Goal: Task Accomplishment & Management: Complete application form

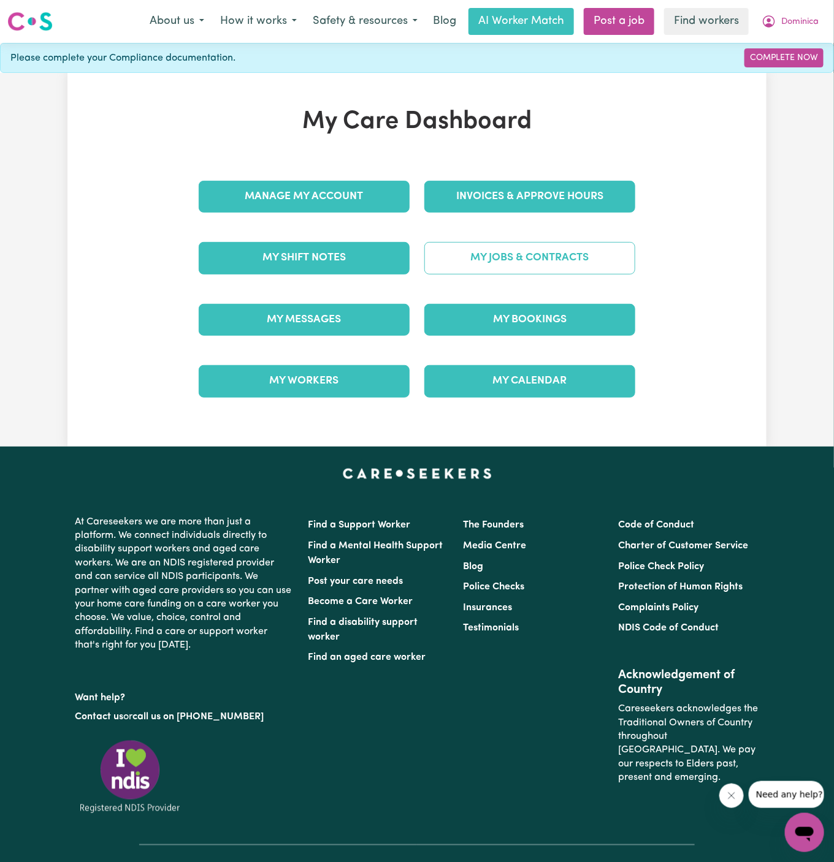
click at [557, 249] on link "My Jobs & Contracts" at bounding box center [529, 258] width 211 height 32
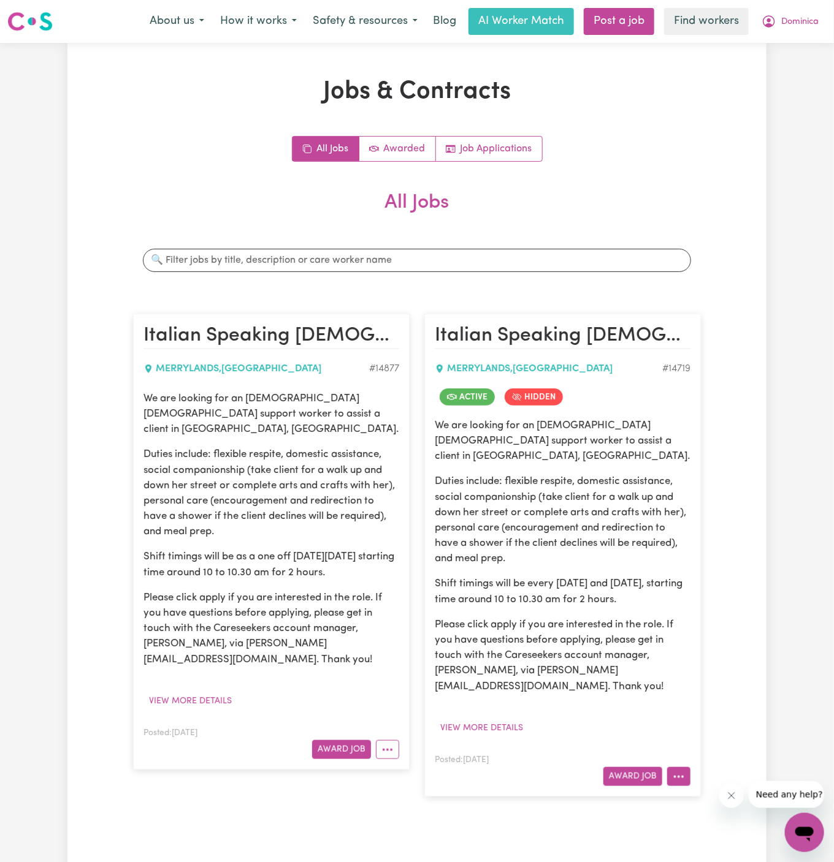
click at [686, 767] on button "More options" at bounding box center [678, 776] width 23 height 19
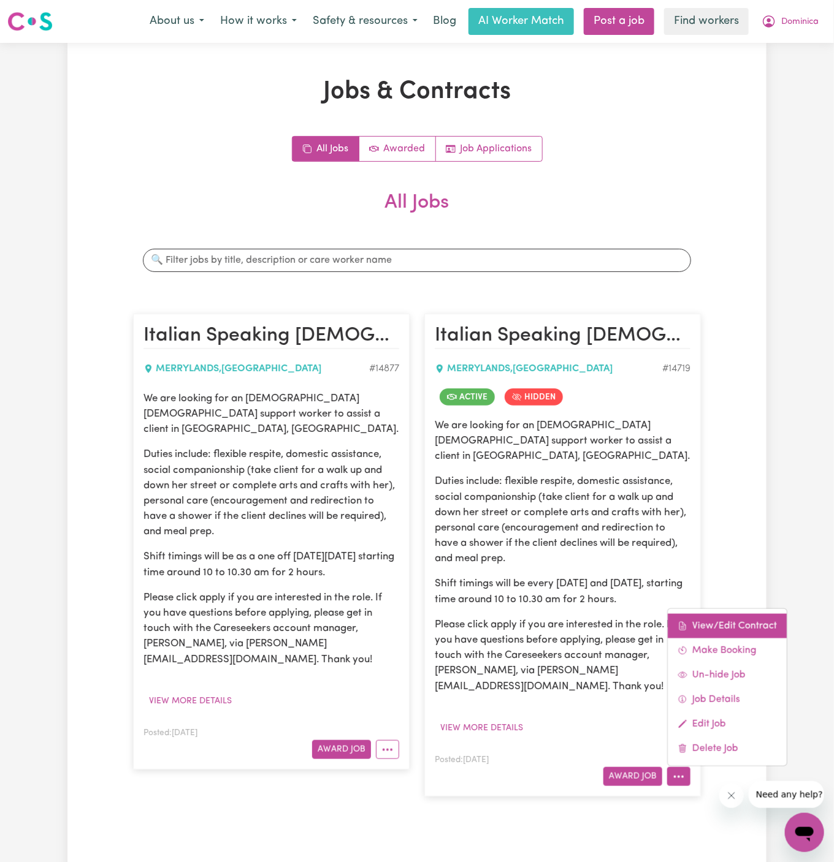
click at [743, 614] on link "View/Edit Contract" at bounding box center [726, 626] width 119 height 25
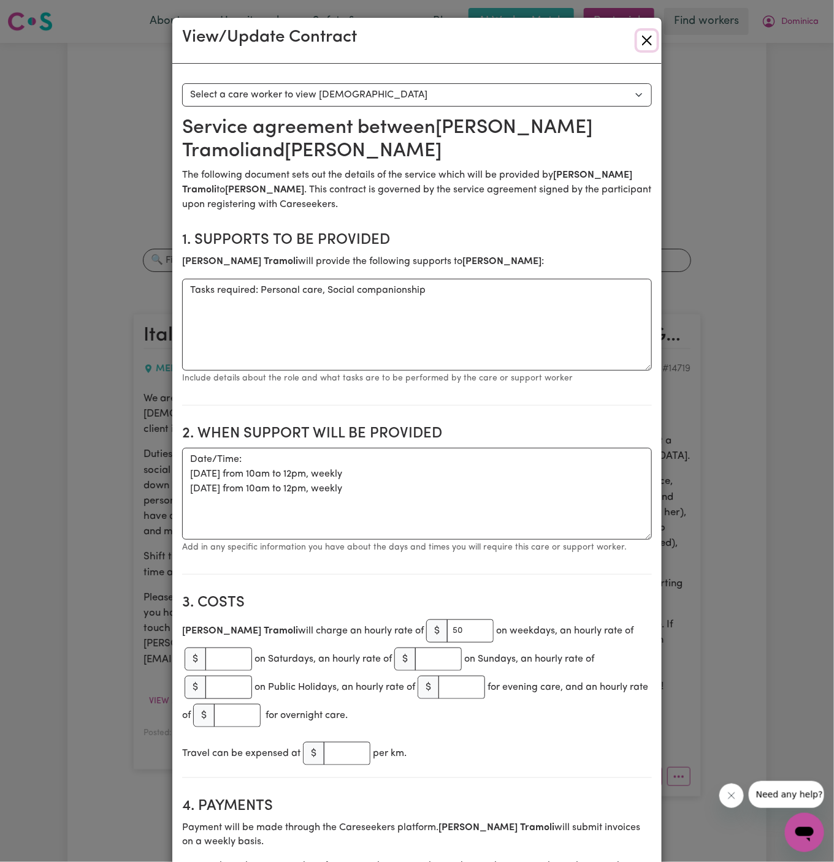
click at [647, 34] on button "Close" at bounding box center [647, 41] width 20 height 20
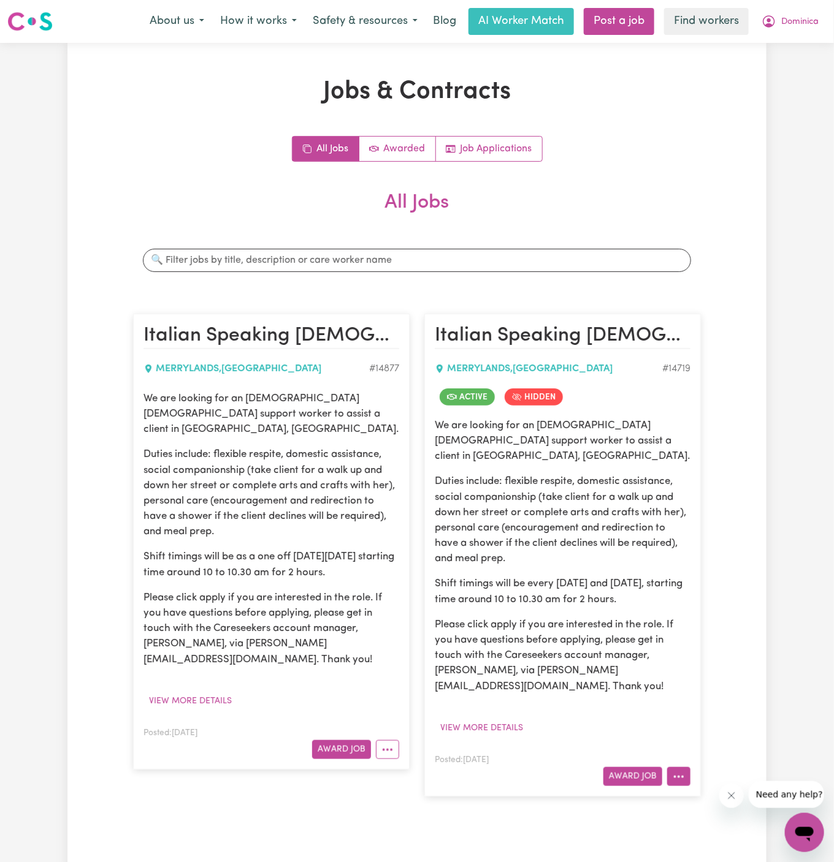
click at [690, 767] on button "More options" at bounding box center [678, 776] width 23 height 19
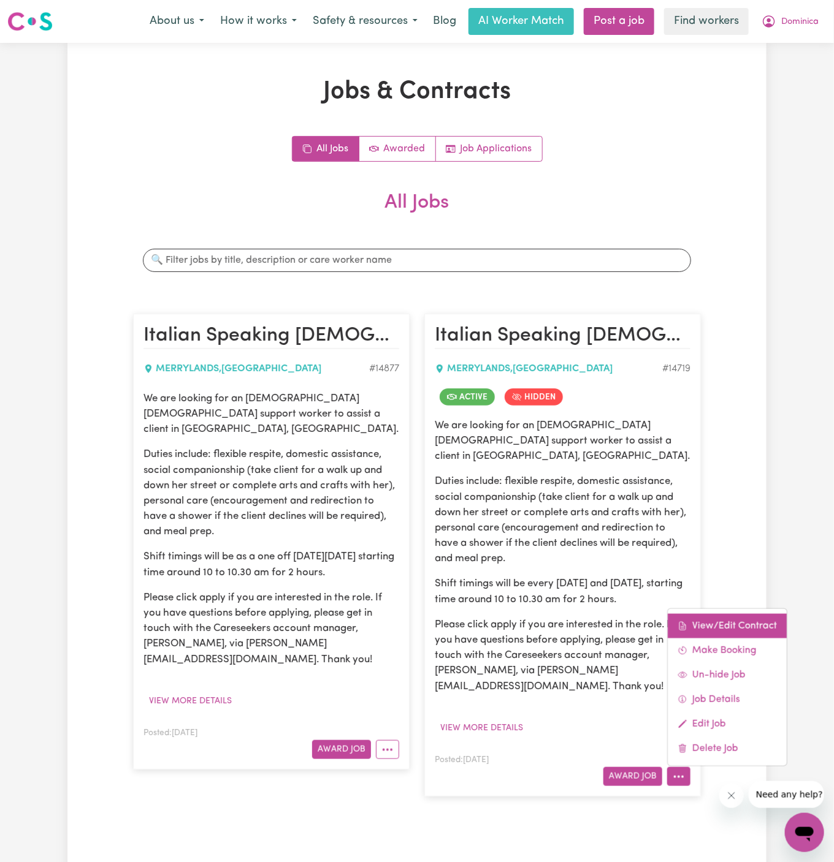
click at [765, 614] on link "View/Edit Contract" at bounding box center [726, 626] width 119 height 25
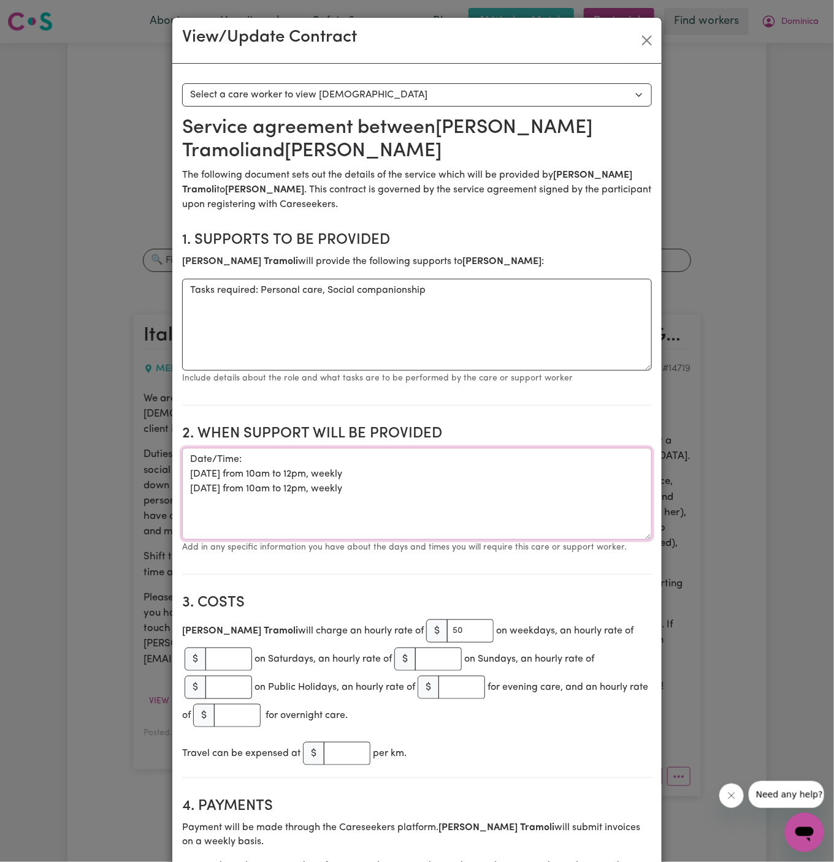
click at [414, 457] on textarea "Date/Time: Friday 25th July from 10am to 12pm, weekly Tuesday 29th July from 10…" at bounding box center [416, 494] width 469 height 92
click at [416, 476] on textarea "Date/Time: Friday 25th July from 10am to 12pm, weekly Tuesday 29th July from 10…" at bounding box center [416, 494] width 469 height 92
click at [416, 474] on textarea "Date/Time: Friday 25th July from 10am to 12pm, weekly Tuesday 29th July from 10…" at bounding box center [416, 494] width 469 height 92
click at [357, 481] on textarea "Date/Time: Friday 25th July from 10am to 12pm, weekly Tuesday 29th July from 10…" at bounding box center [416, 494] width 469 height 92
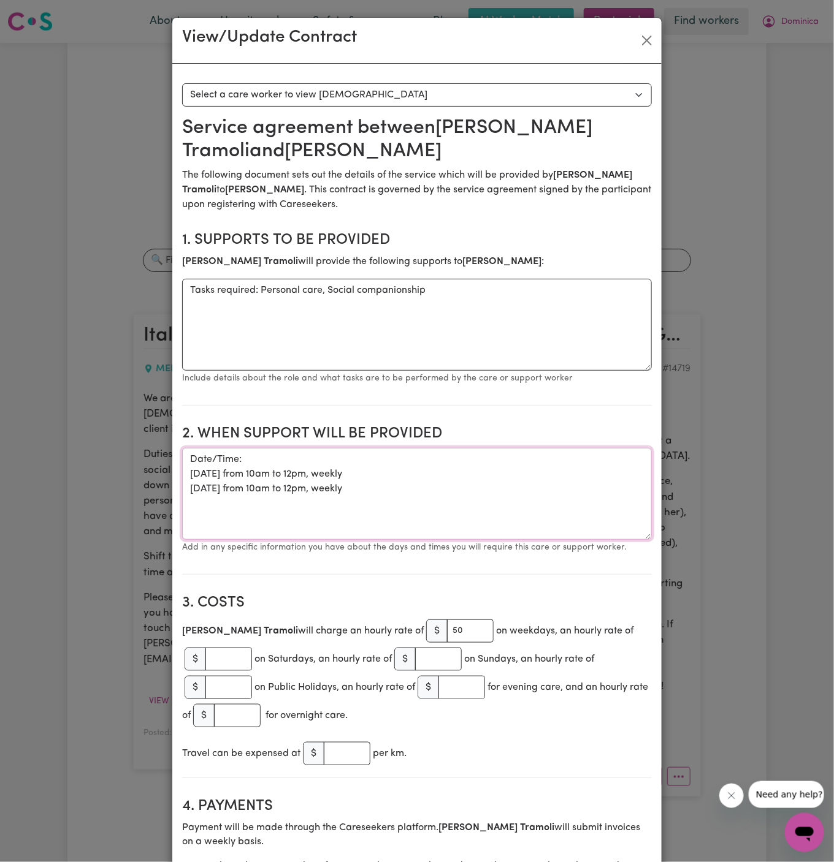
click at [415, 481] on textarea "Date/Time: Friday 25th July from 10am to 12pm, weekly Tuesday 29th July from 10…" at bounding box center [416, 494] width 469 height 92
drag, startPoint x: 389, startPoint y: 474, endPoint x: 188, endPoint y: 472, distance: 201.0
click at [188, 472] on textarea "Date/Time: Friday 25th July from 10am to 12pm, weekly Tuesday 29th July from 10…" at bounding box center [416, 494] width 469 height 92
click at [653, 42] on button "Close" at bounding box center [647, 41] width 20 height 20
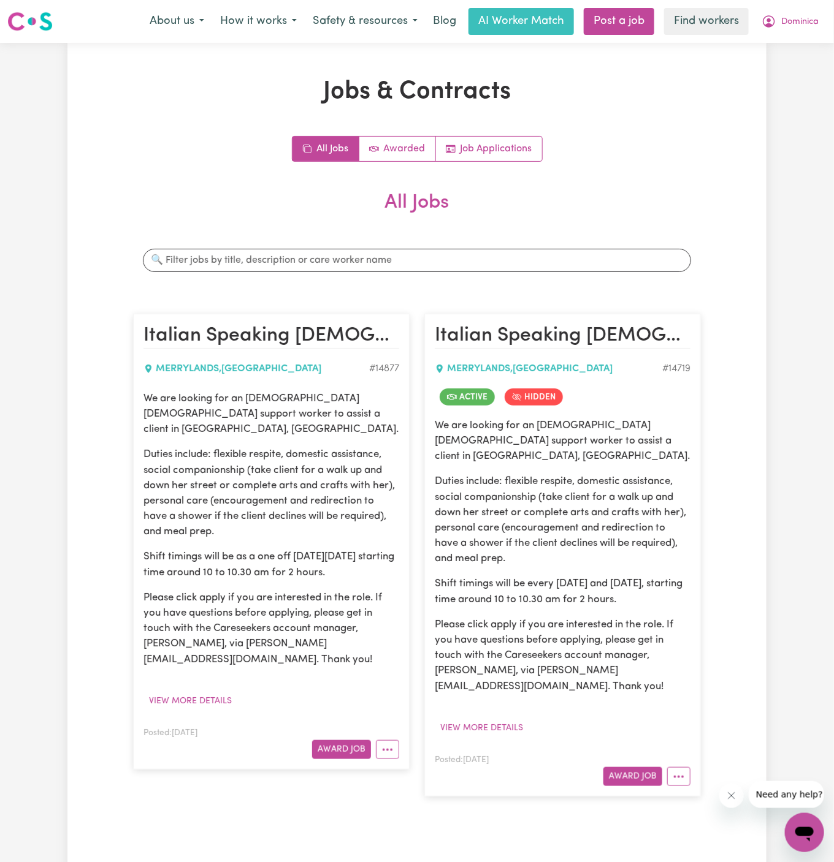
click at [719, 93] on div "Jobs & Contracts All Jobs Awarded Job Applications All Jobs Search jobs Italian…" at bounding box center [416, 457] width 699 height 761
click at [804, 31] on button "Dominica" at bounding box center [789, 22] width 73 height 26
click at [383, 744] on icon "More options" at bounding box center [387, 750] width 12 height 12
click at [441, 815] on link "Edit Job" at bounding box center [424, 827] width 97 height 25
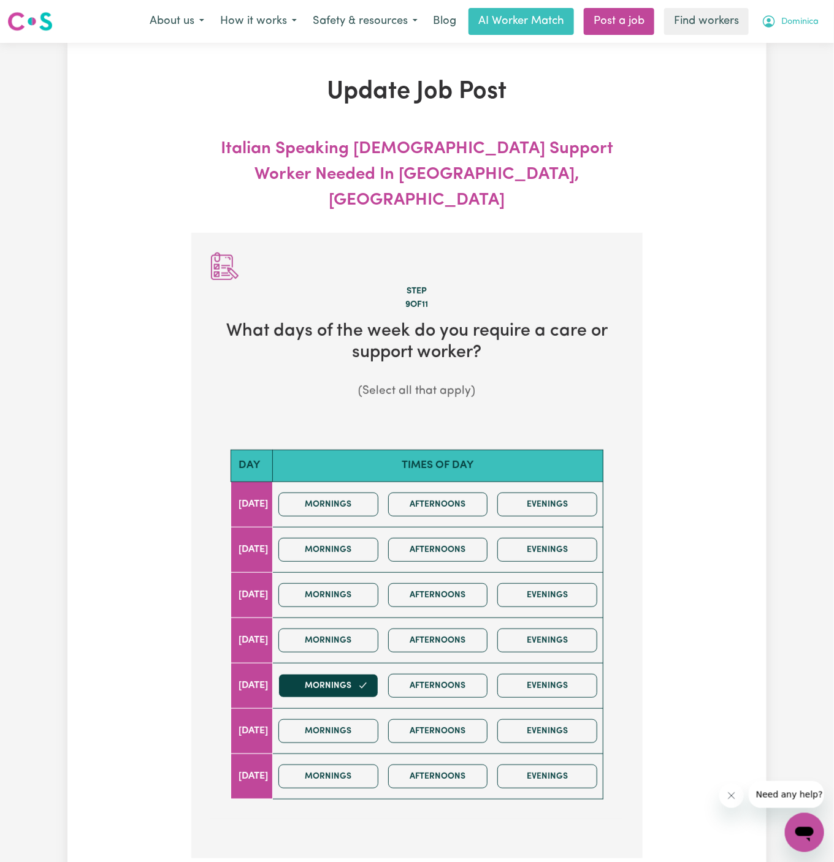
click at [804, 25] on span "Dominica" at bounding box center [799, 21] width 37 height 13
click at [804, 53] on link "My Dashboard" at bounding box center [777, 47] width 97 height 23
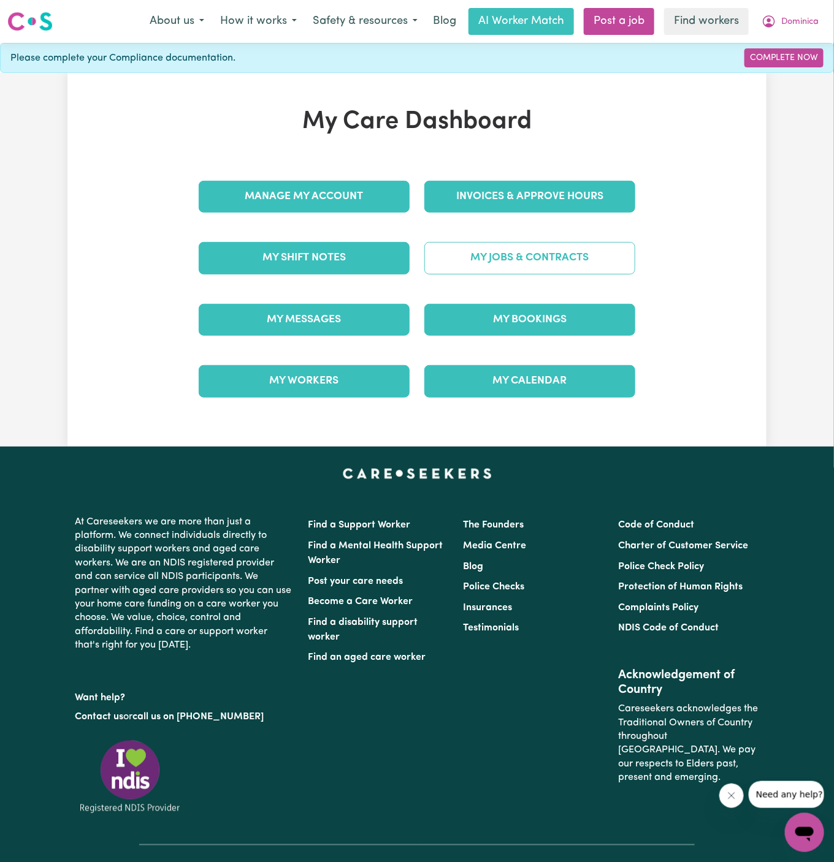
click at [586, 264] on link "My Jobs & Contracts" at bounding box center [529, 258] width 211 height 32
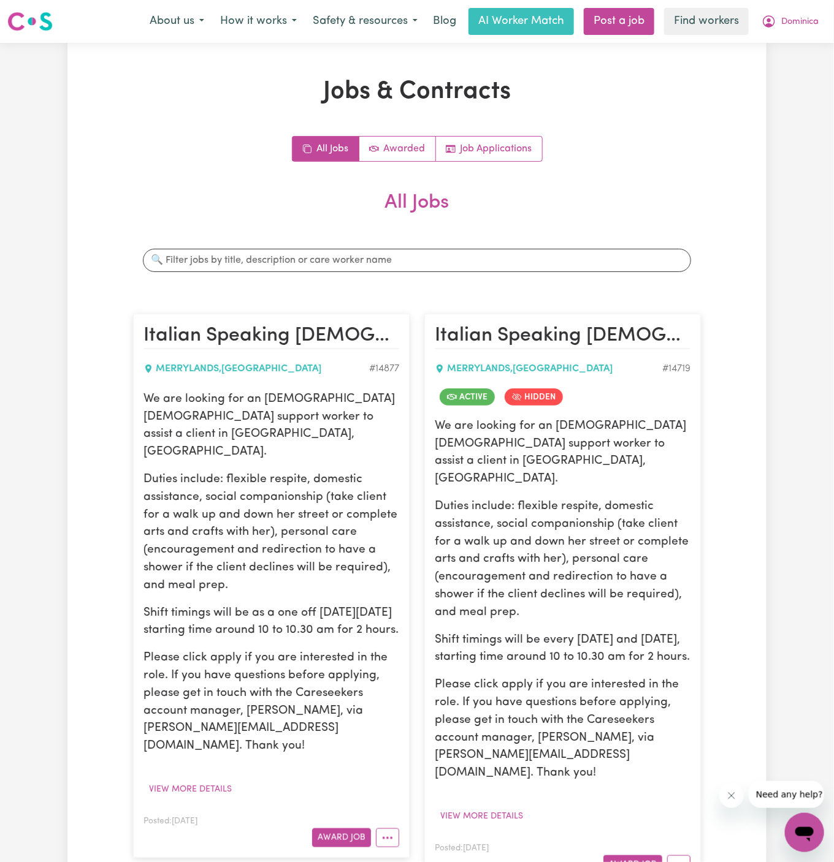
click at [186, 471] on p "Duties include: flexible respite, domestic assistance, social companionship (ta…" at bounding box center [271, 533] width 256 height 124
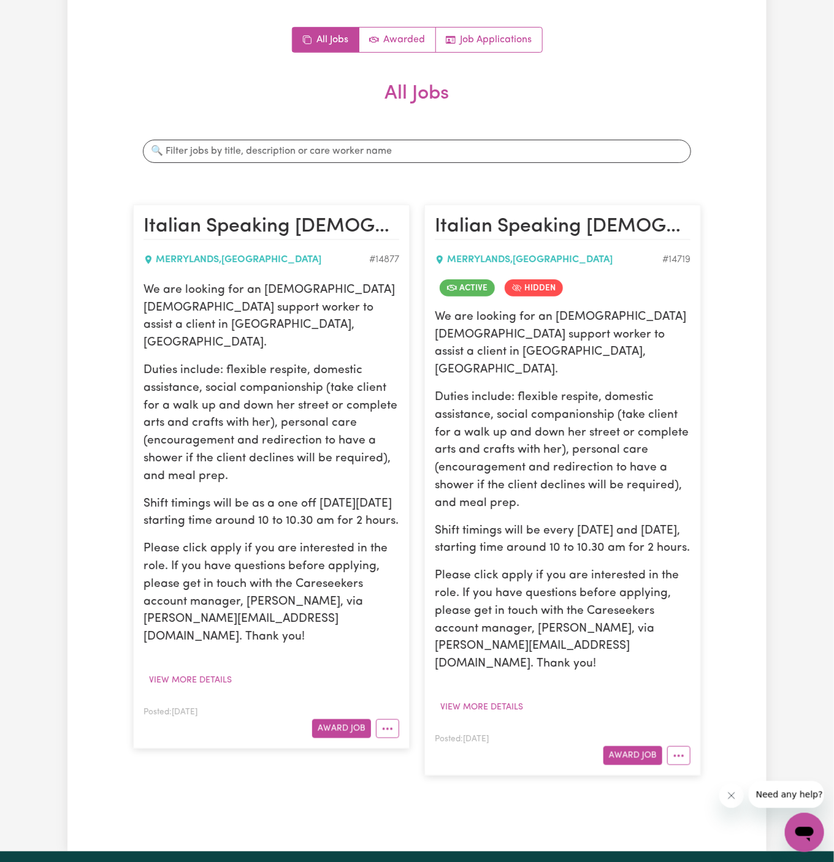
scroll to position [108, 0]
click at [218, 672] on button "View more details" at bounding box center [190, 681] width 94 height 19
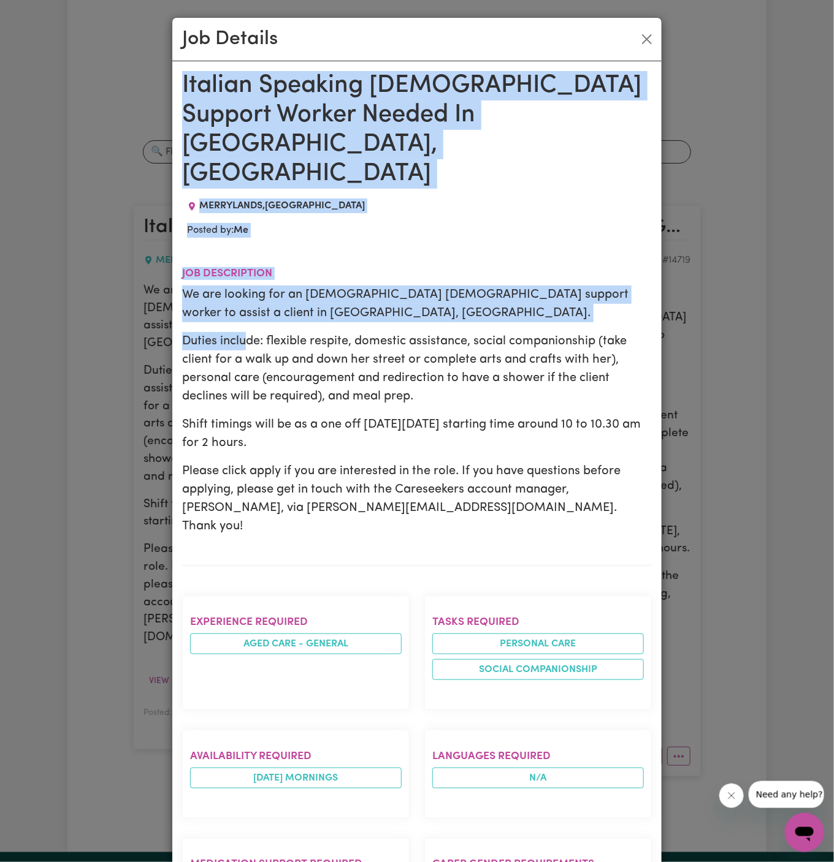
drag, startPoint x: 181, startPoint y: 85, endPoint x: 268, endPoint y: 378, distance: 306.4
click at [268, 378] on div "Italian Speaking Female Support Worker Needed In Merrylands, NSW MERRYLANDS , N…" at bounding box center [416, 714] width 489 height 1306
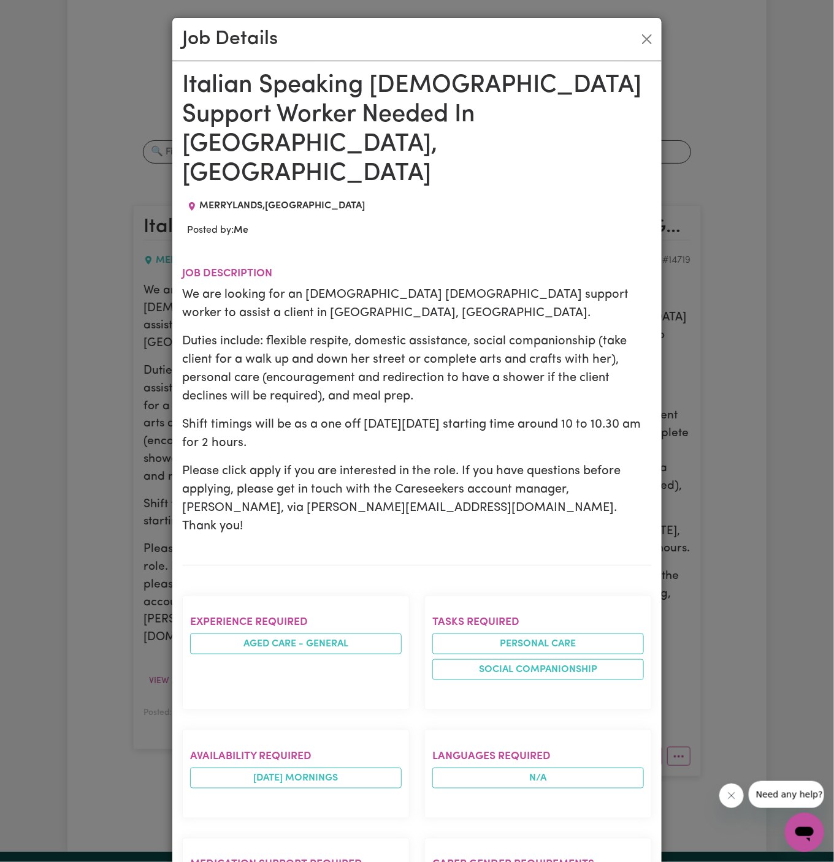
click at [363, 332] on p "Duties include: flexible respite, domestic assistance, social companionship (ta…" at bounding box center [416, 369] width 469 height 74
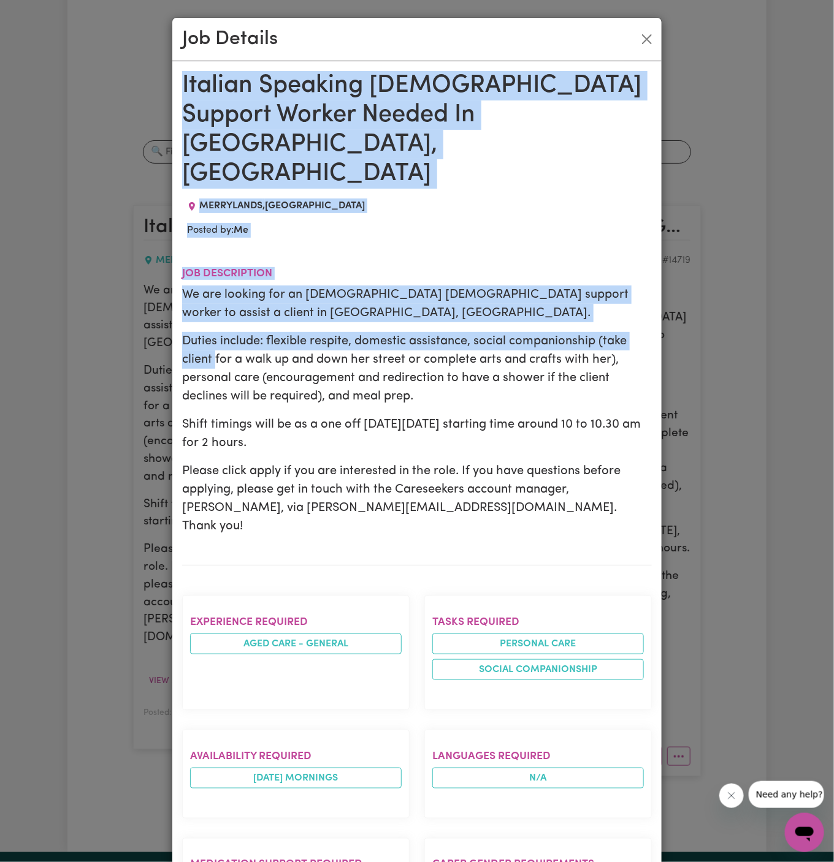
drag, startPoint x: 183, startPoint y: 82, endPoint x: 236, endPoint y: 409, distance: 331.6
click at [236, 409] on div "Italian Speaking Female Support Worker Needed In Merrylands, NSW MERRYLANDS , N…" at bounding box center [416, 714] width 469 height 1286
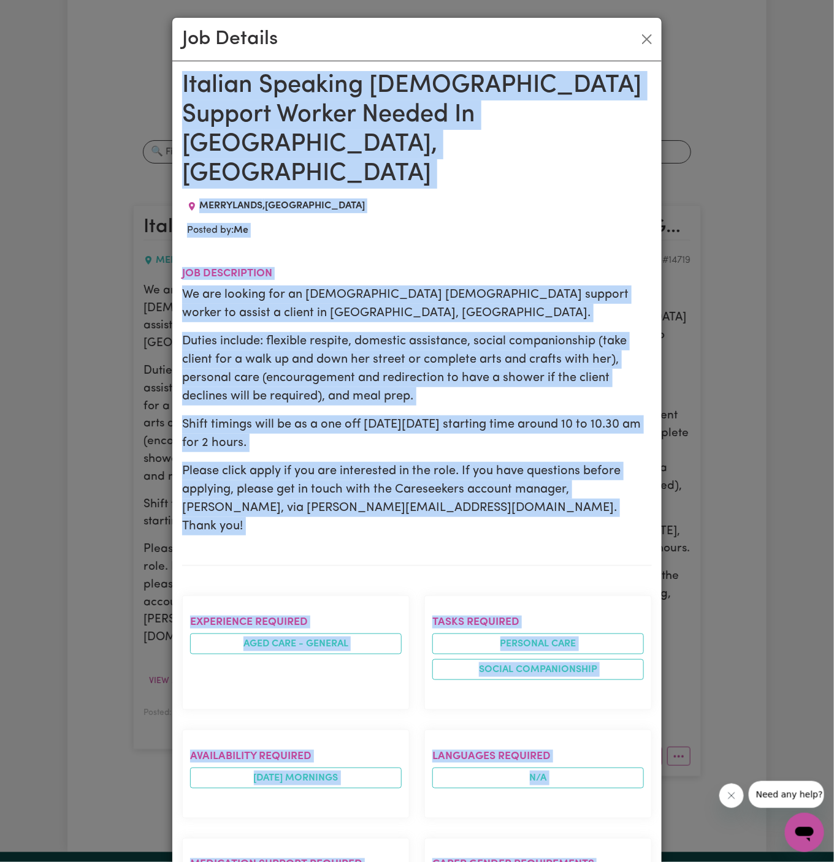
scroll to position [441, 0]
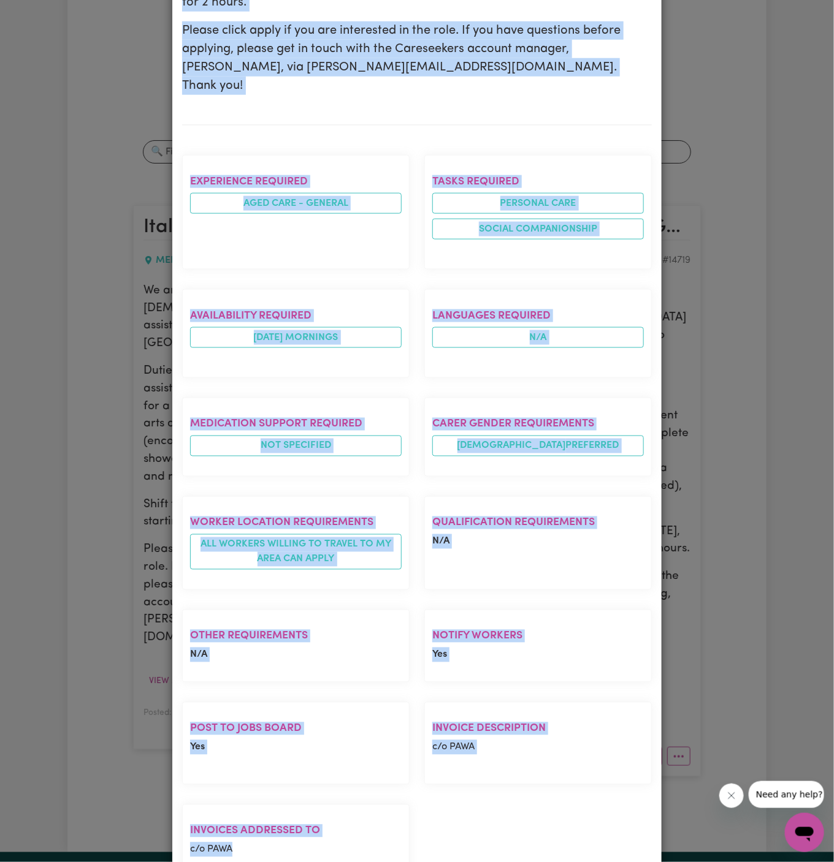
copy div "Italian Speaking Female Support Worker Needed In Merrylands, NSW MERRYLANDS , N…"
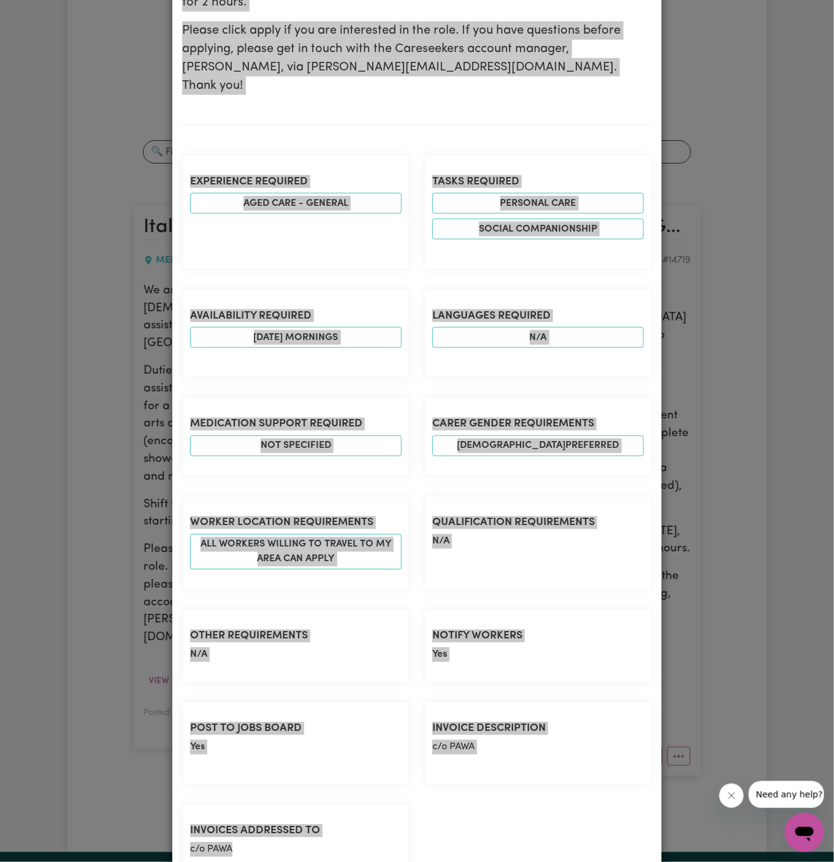
scroll to position [0, 0]
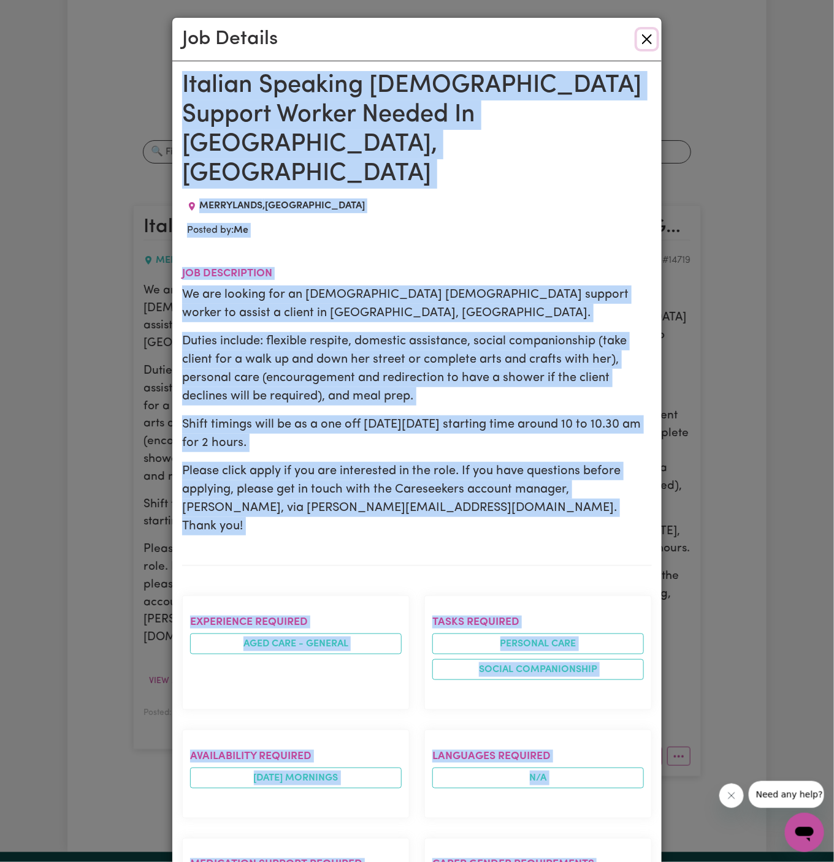
click at [647, 36] on button "Close" at bounding box center [647, 39] width 20 height 20
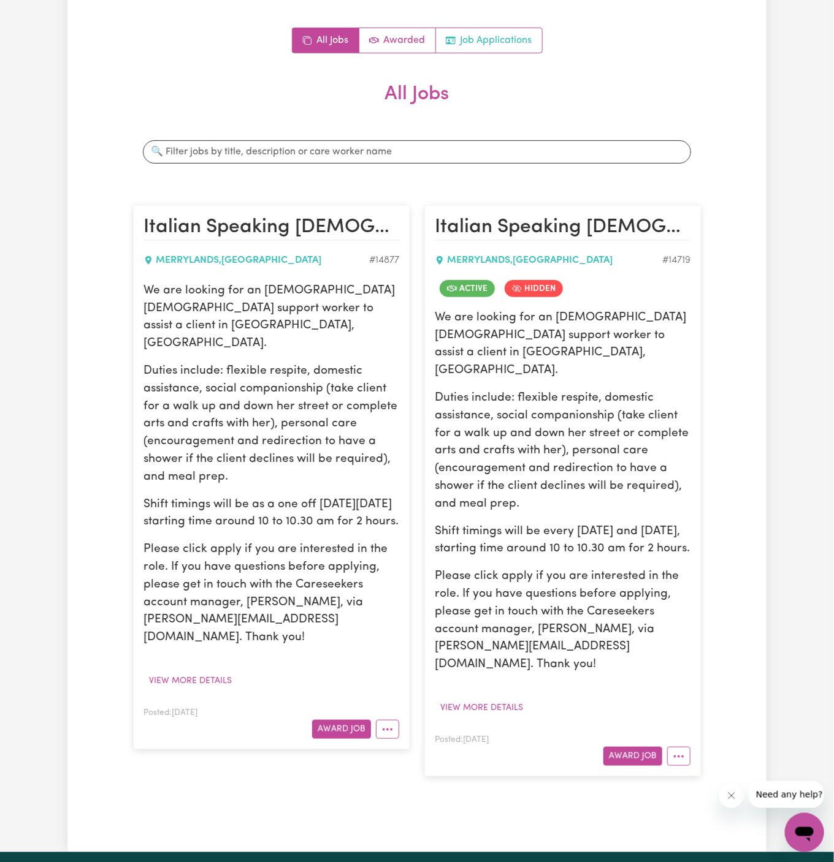
click at [518, 35] on link "Job Applications" at bounding box center [489, 40] width 106 height 25
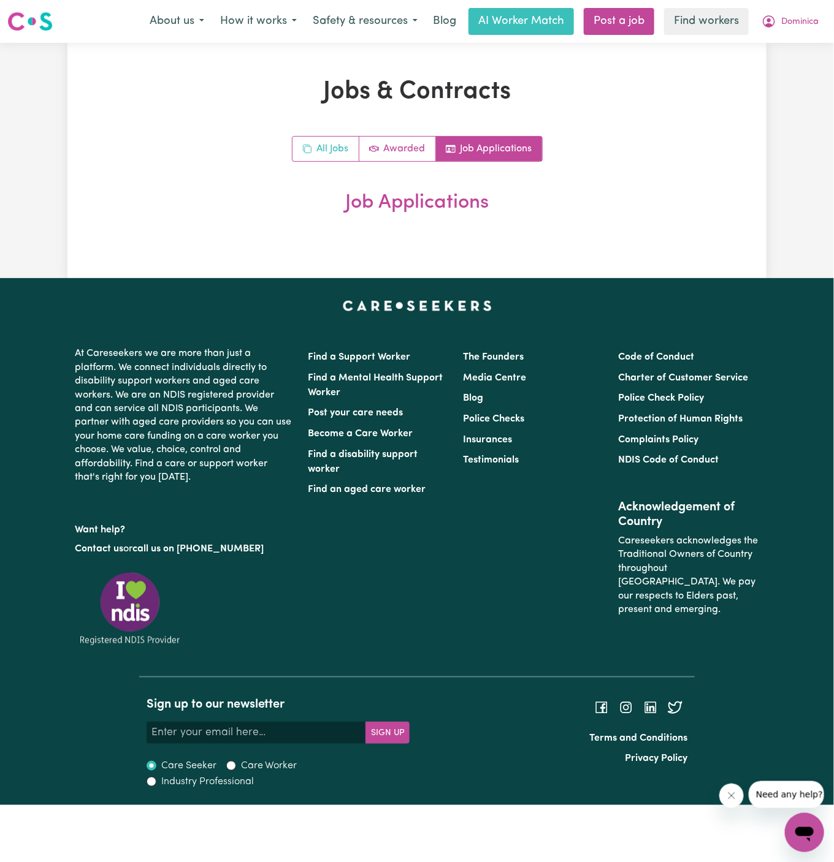
click at [344, 146] on link "All Jobs" at bounding box center [325, 149] width 67 height 25
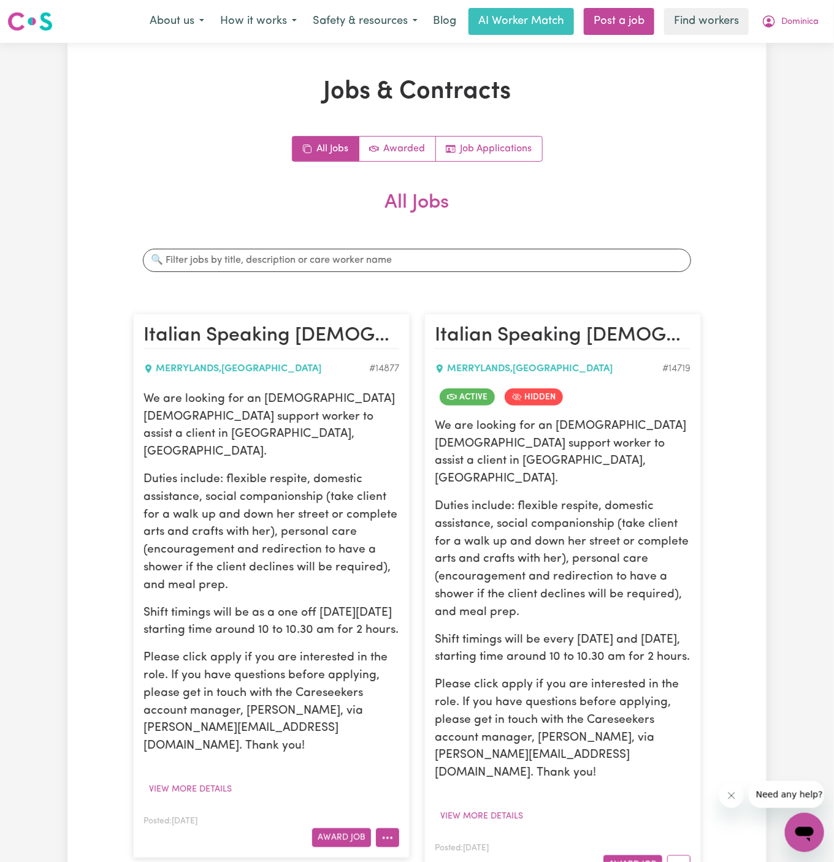
click at [380, 829] on button "More options" at bounding box center [387, 838] width 23 height 19
click at [438, 724] on link "Hide Job" at bounding box center [424, 736] width 97 height 25
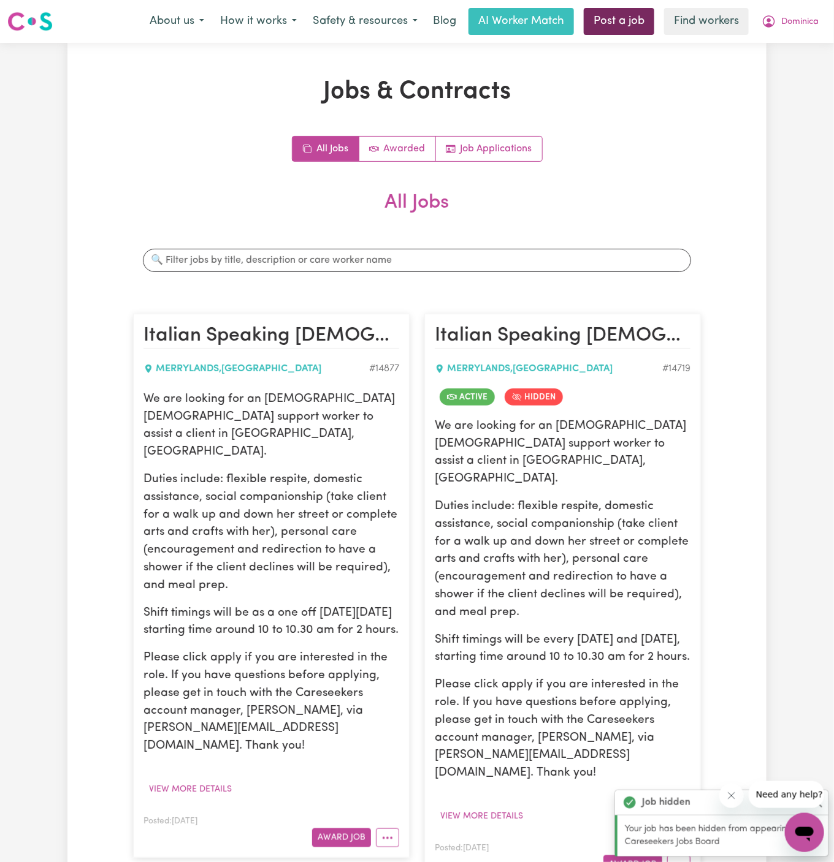
click at [629, 21] on link "Post a job" at bounding box center [618, 21] width 70 height 27
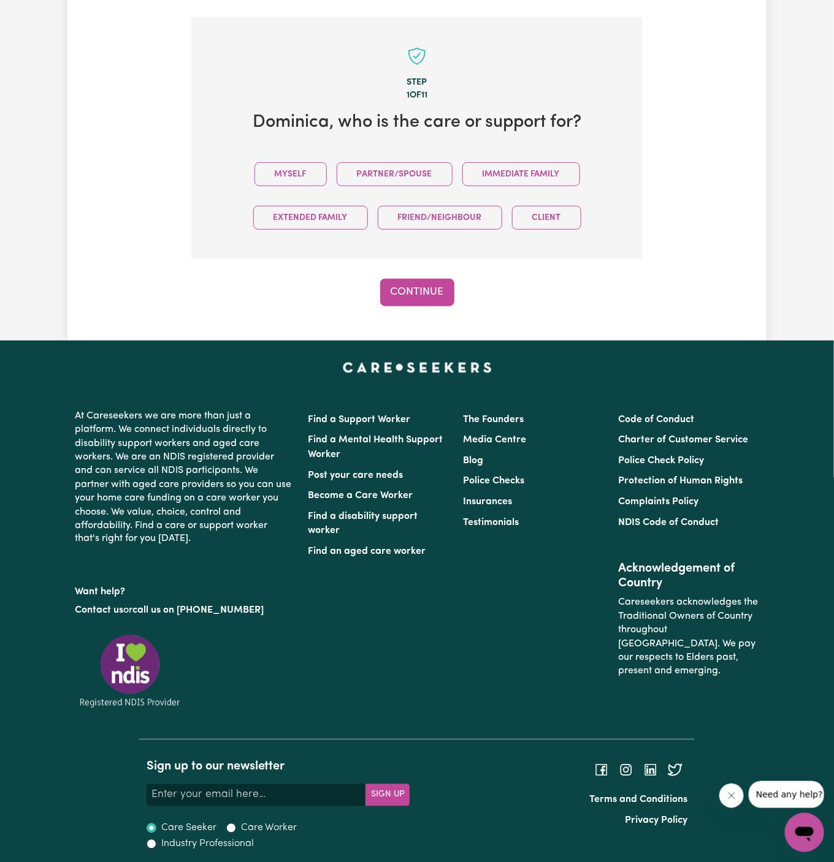
scroll to position [305, 0]
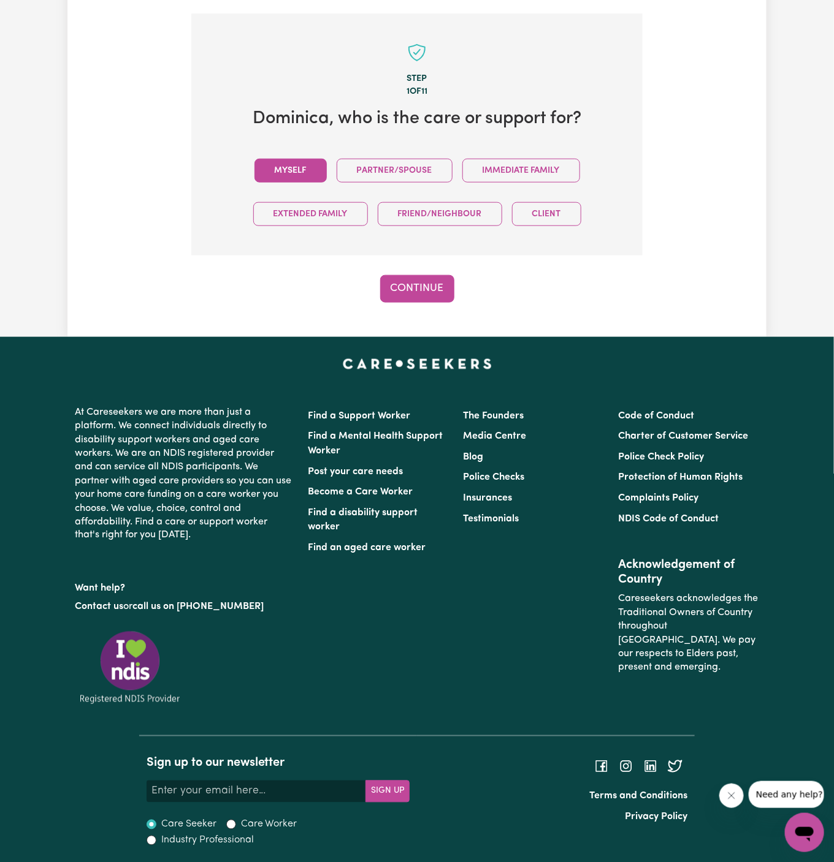
click at [298, 177] on button "Myself" at bounding box center [290, 171] width 72 height 24
click at [422, 287] on button "Continue" at bounding box center [417, 288] width 74 height 27
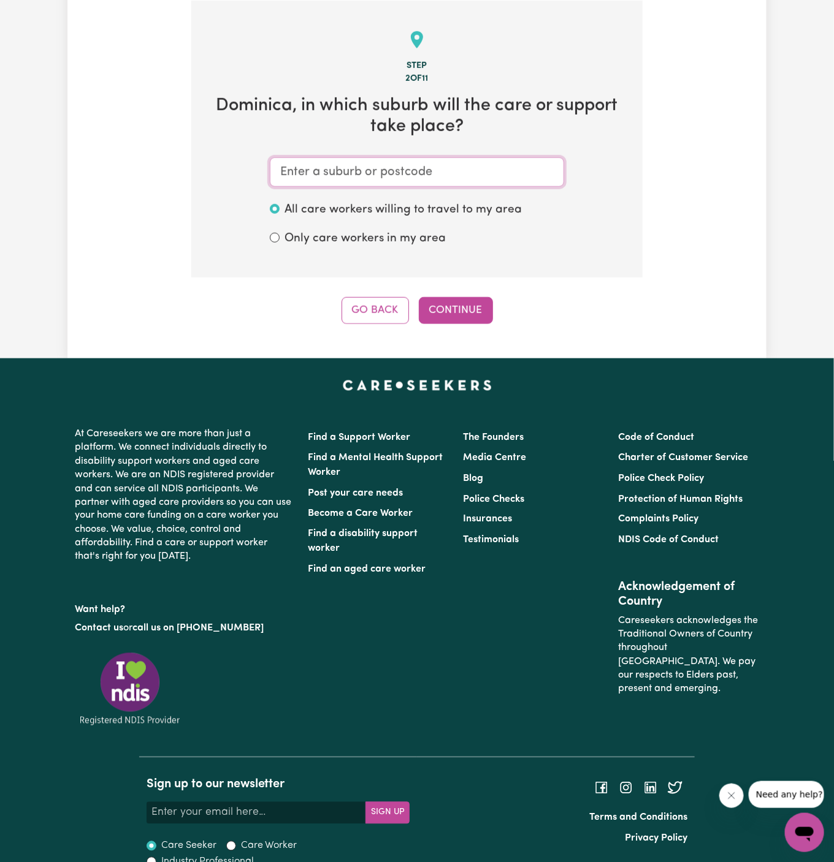
click at [419, 170] on input "text" at bounding box center [417, 172] width 294 height 29
click at [459, 167] on input "text" at bounding box center [417, 172] width 294 height 29
paste input "Merrylands"
type input "Merrylands"
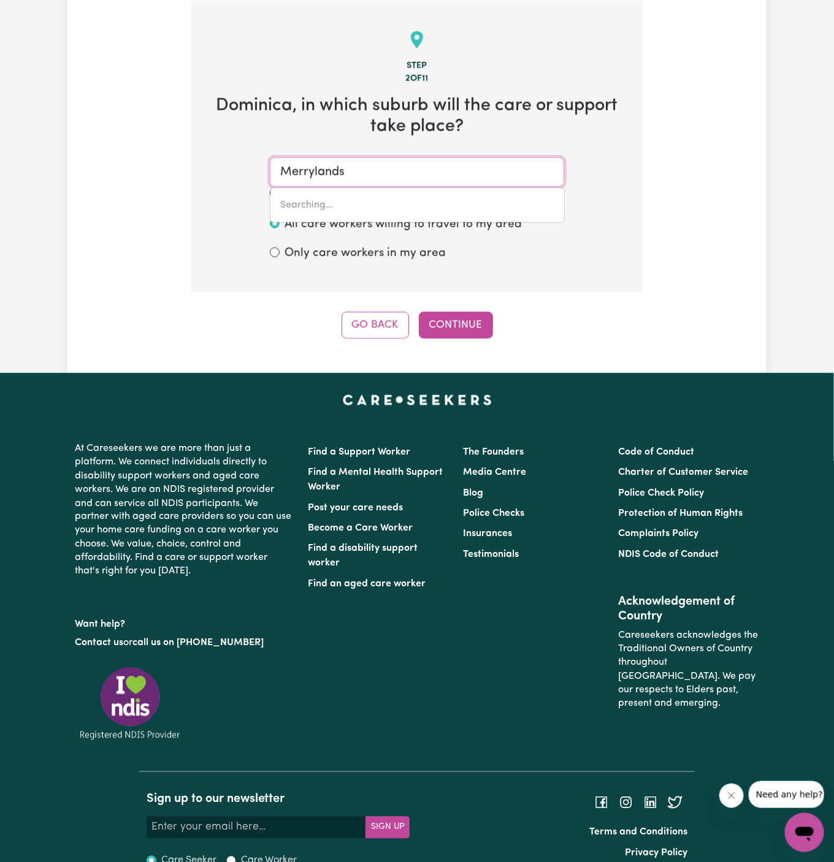
type input "Merrylands, New South Wales, 2160"
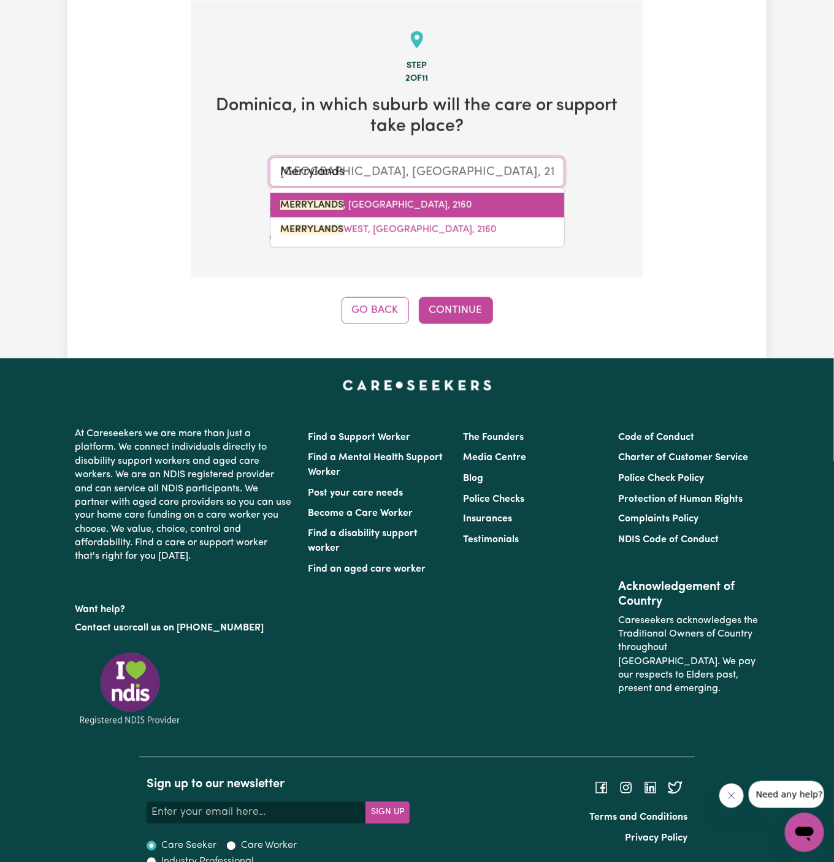
click at [411, 194] on link "MERRYLANDS , New South Wales, 2160" at bounding box center [417, 205] width 294 height 25
type input "MERRYLANDS, New South Wales, 2160"
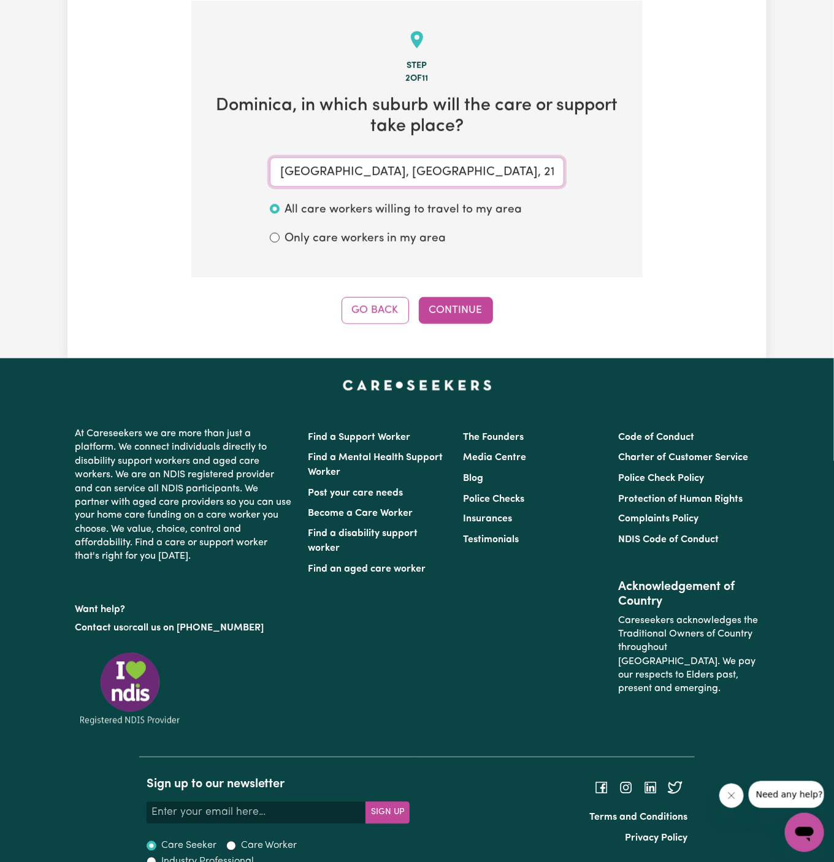
type input "MERRYLANDS, New South Wales, 2160"
click at [466, 284] on div "Step 2 of 11 Dominica , in which suburb will the care or support take place? ME…" at bounding box center [416, 163] width 451 height 324
click at [466, 307] on button "Continue" at bounding box center [456, 310] width 74 height 27
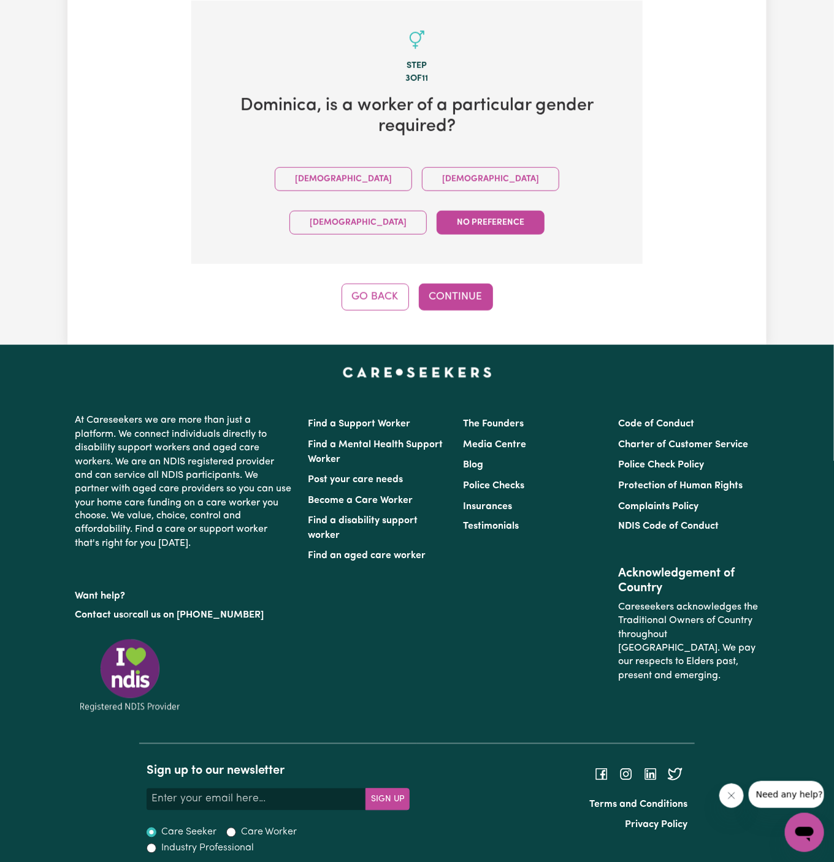
scroll to position [283, 0]
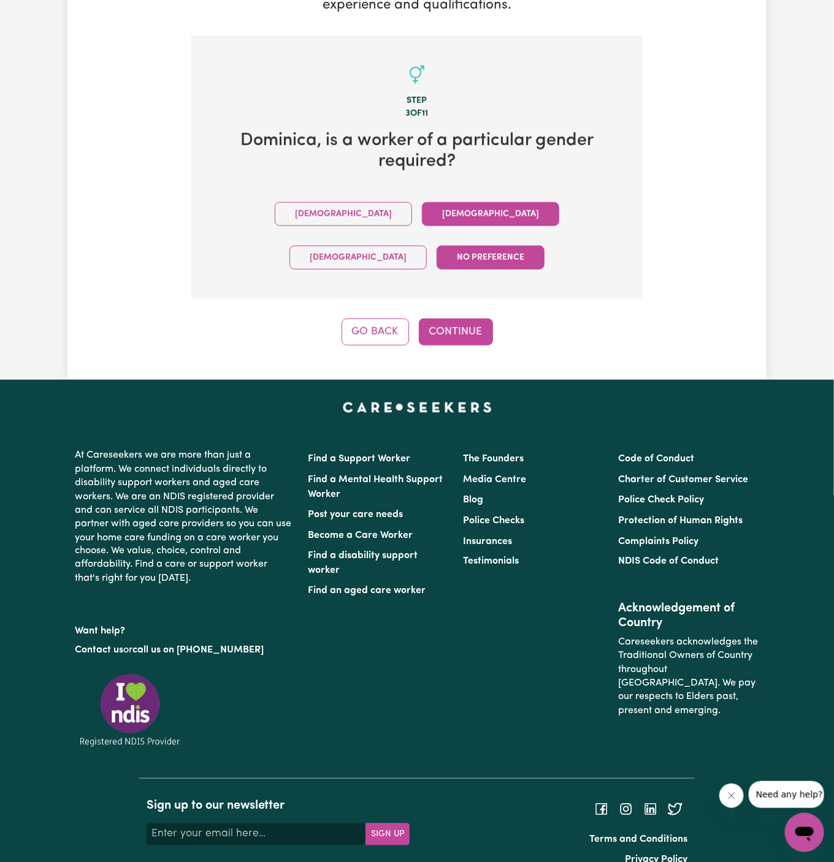
click at [422, 218] on button "Female" at bounding box center [490, 214] width 137 height 24
click at [460, 319] on button "Continue" at bounding box center [456, 332] width 74 height 27
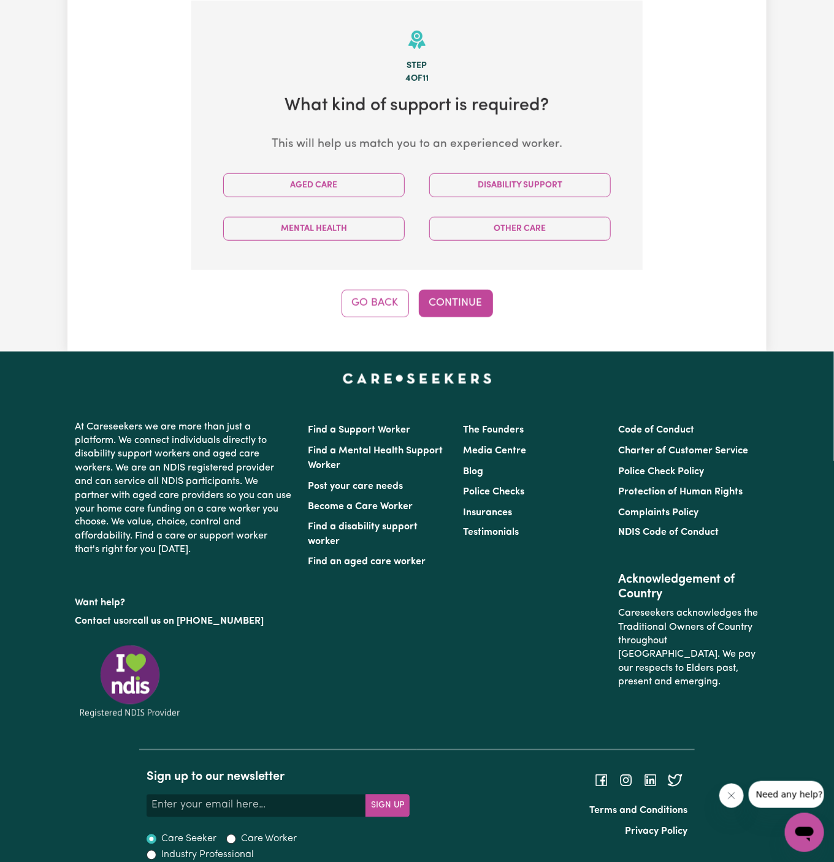
scroll to position [318, 0]
click at [355, 189] on button "Aged Care" at bounding box center [313, 185] width 181 height 24
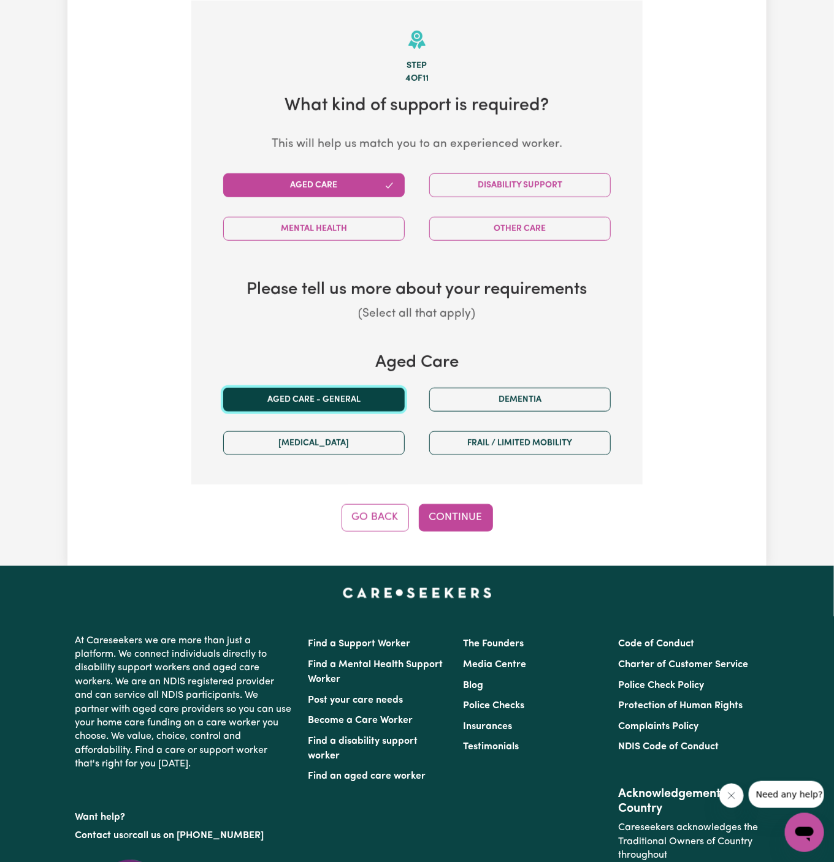
click at [371, 392] on button "Aged care - General" at bounding box center [313, 400] width 181 height 24
click at [469, 528] on button "Continue" at bounding box center [456, 517] width 74 height 27
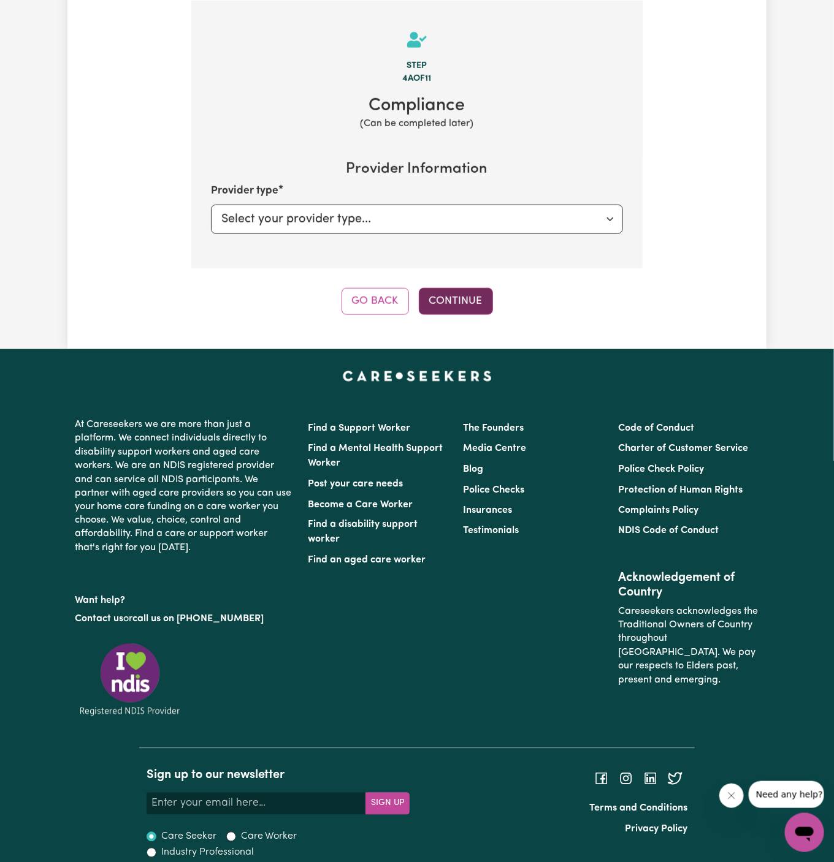
click at [467, 288] on button "Continue" at bounding box center [456, 301] width 74 height 27
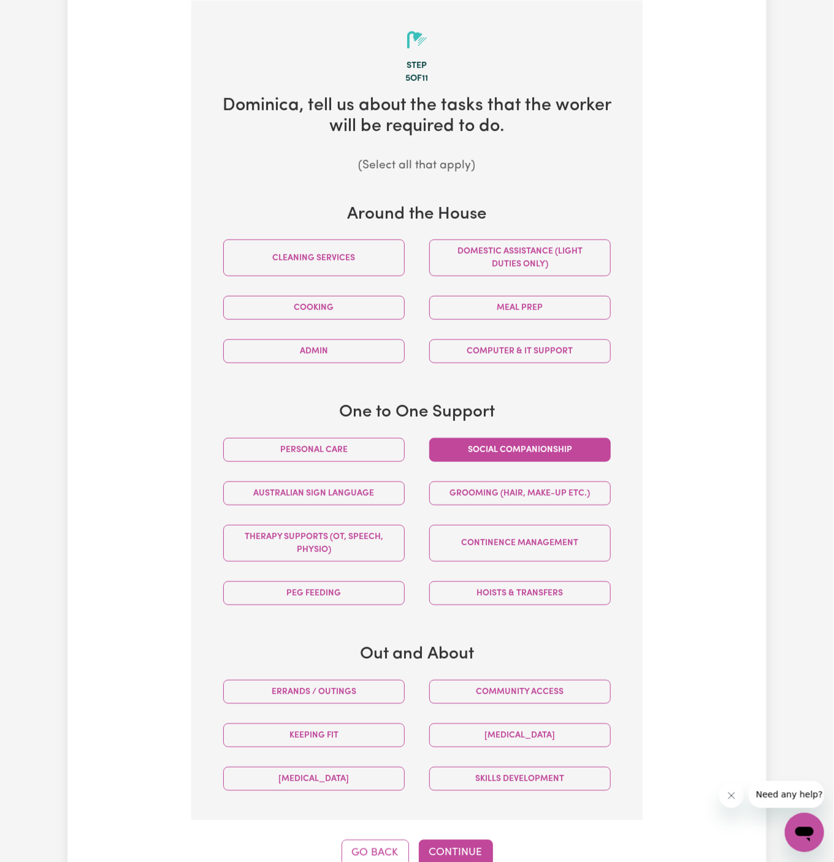
click at [481, 451] on button "Social companionship" at bounding box center [519, 450] width 181 height 24
click at [397, 459] on button "Personal care" at bounding box center [313, 450] width 181 height 24
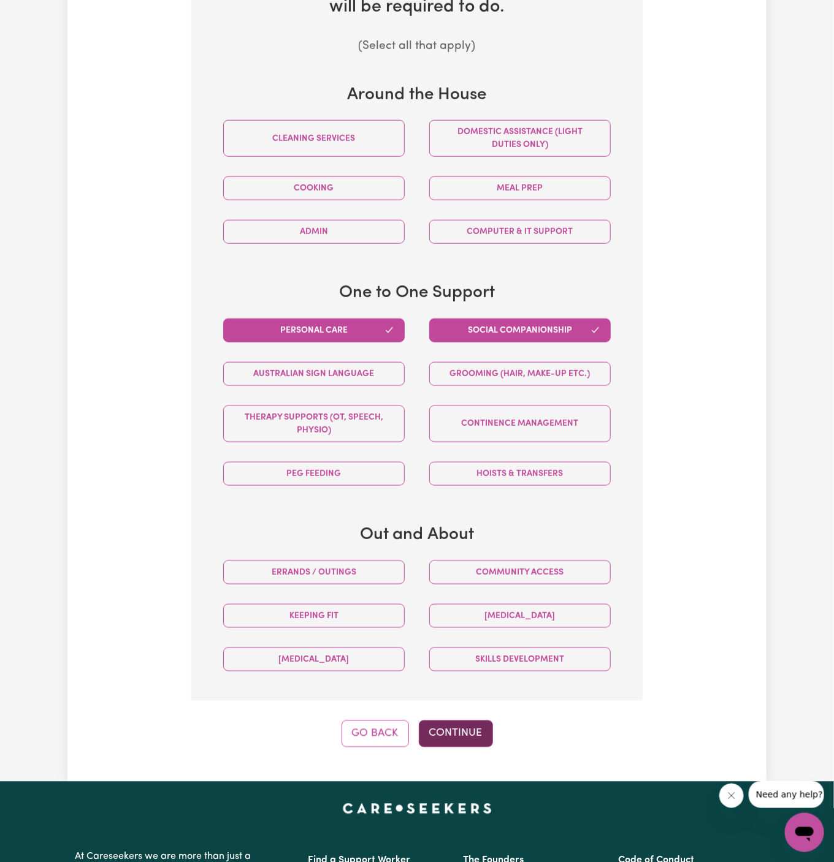
click at [472, 724] on button "Continue" at bounding box center [456, 734] width 74 height 27
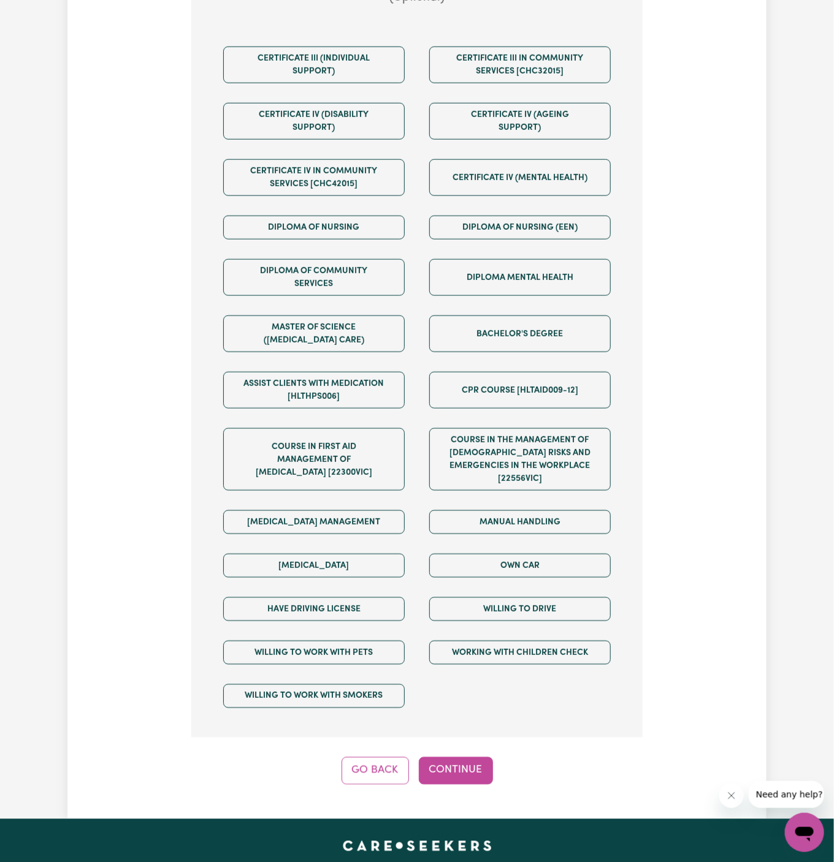
scroll to position [530, 0]
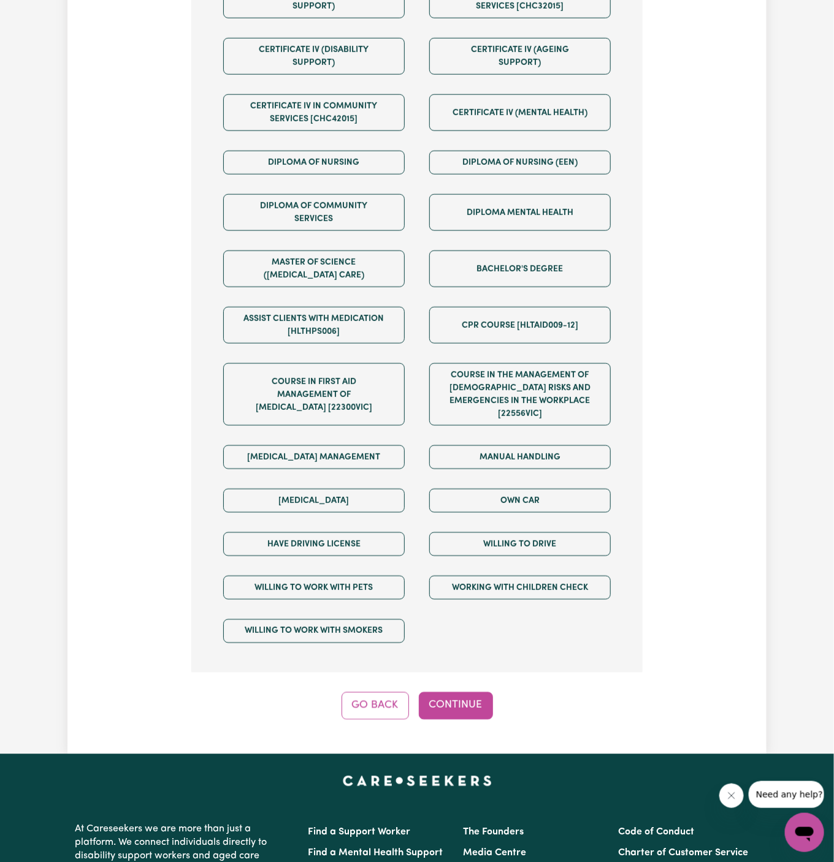
click at [465, 674] on div "Step 6 of 11 We are almost there! Any other requirements? (Optional) Certificat…" at bounding box center [416, 254] width 451 height 931
click at [454, 694] on button "Continue" at bounding box center [456, 706] width 74 height 27
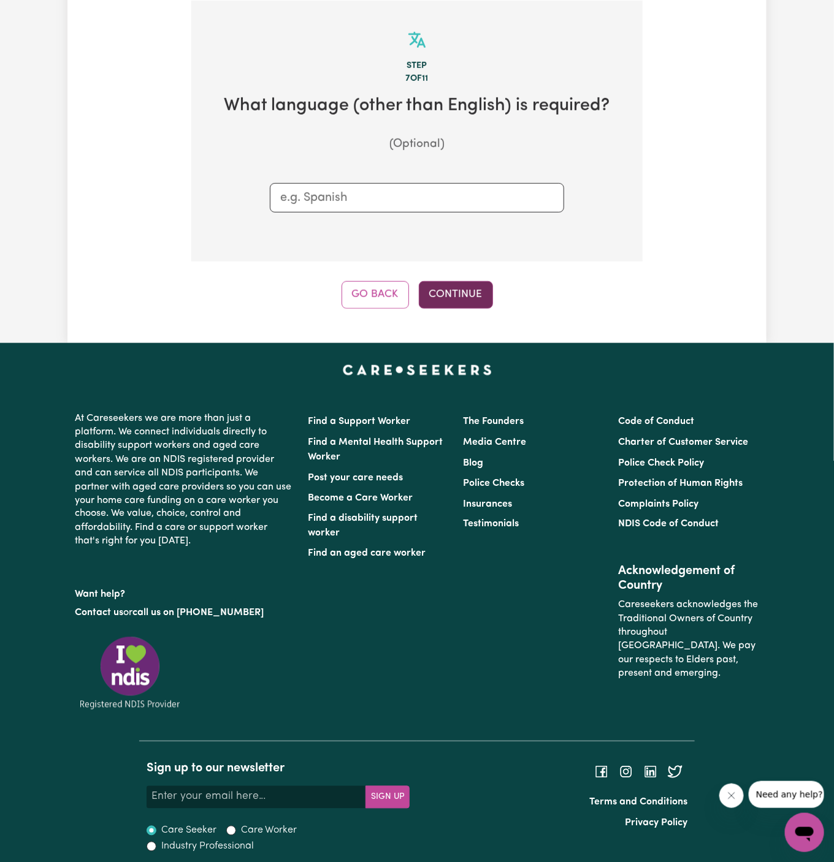
click at [459, 302] on button "Continue" at bounding box center [456, 294] width 74 height 27
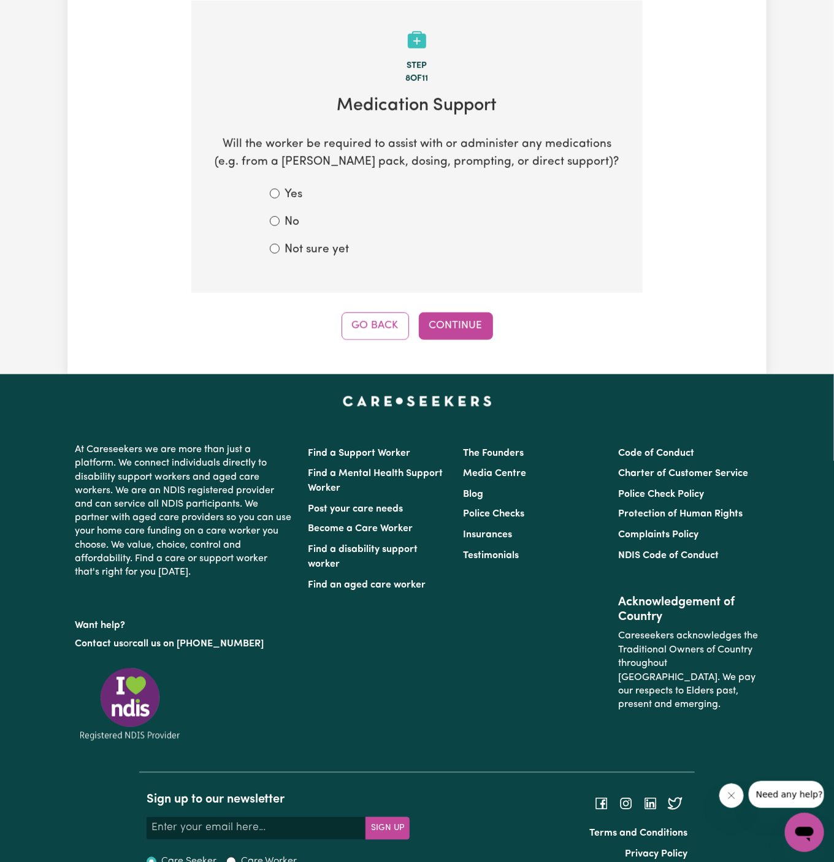
click at [319, 244] on label "Not sure yet" at bounding box center [316, 250] width 64 height 18
click at [279, 244] on input "Not sure yet" at bounding box center [275, 249] width 10 height 10
radio input "true"
click at [446, 343] on div "Tell us your care and support requirements Welcome to Careseekers. We are excit…" at bounding box center [416, 50] width 699 height 650
click at [474, 327] on button "Continue" at bounding box center [456, 326] width 74 height 27
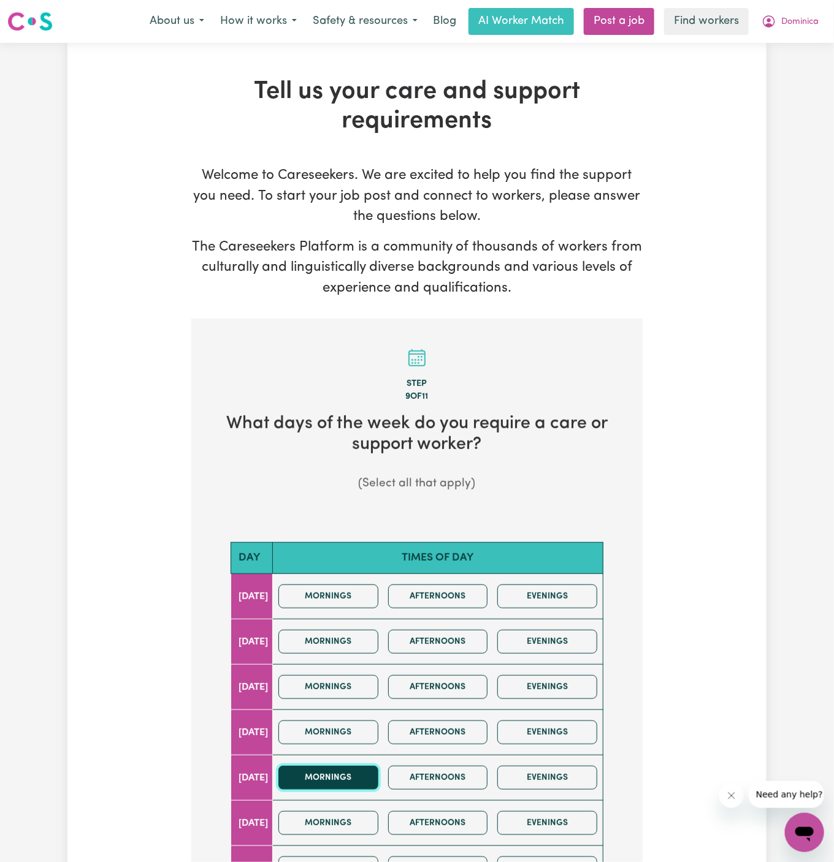
click at [369, 777] on button "Mornings" at bounding box center [328, 778] width 100 height 24
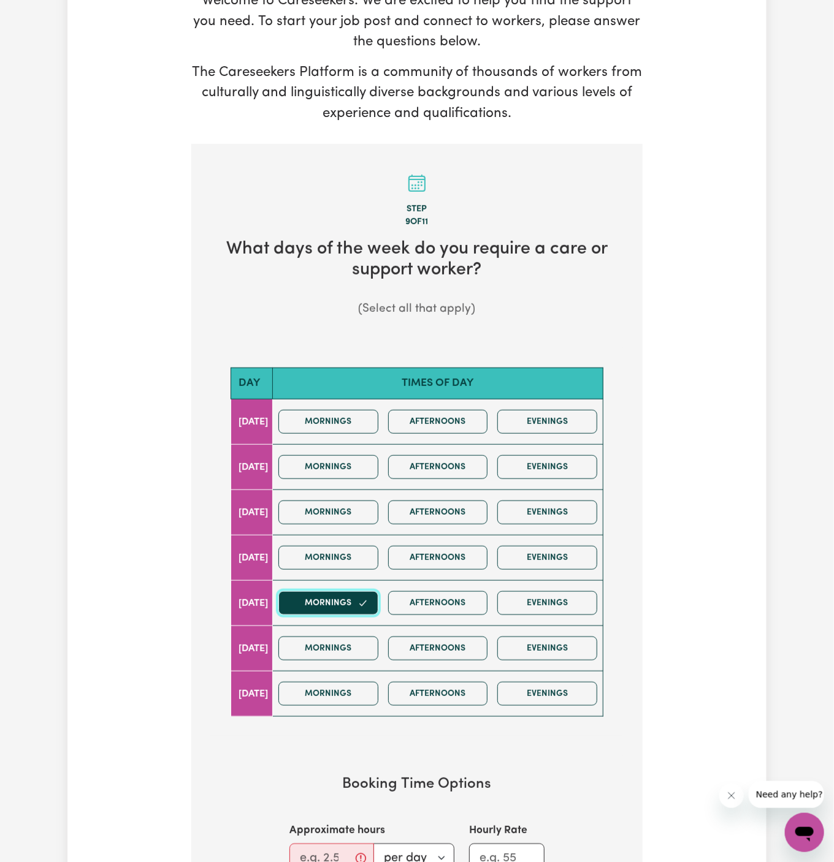
scroll to position [215, 0]
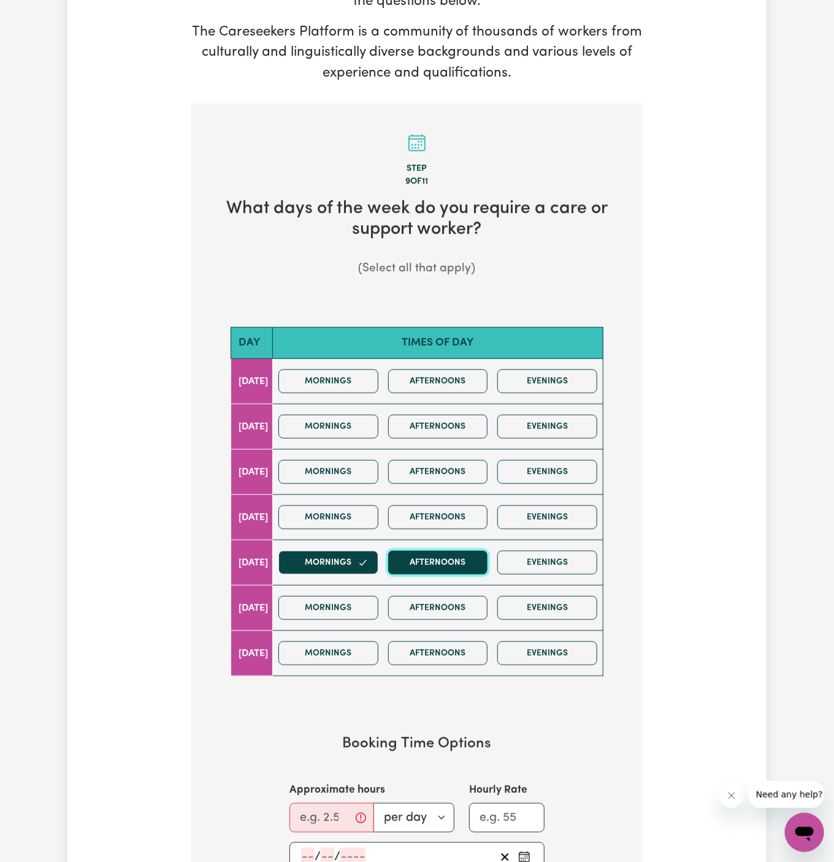
click at [483, 555] on button "Afternoons" at bounding box center [438, 563] width 100 height 24
click at [325, 804] on input "Approximate hours" at bounding box center [331, 818] width 85 height 29
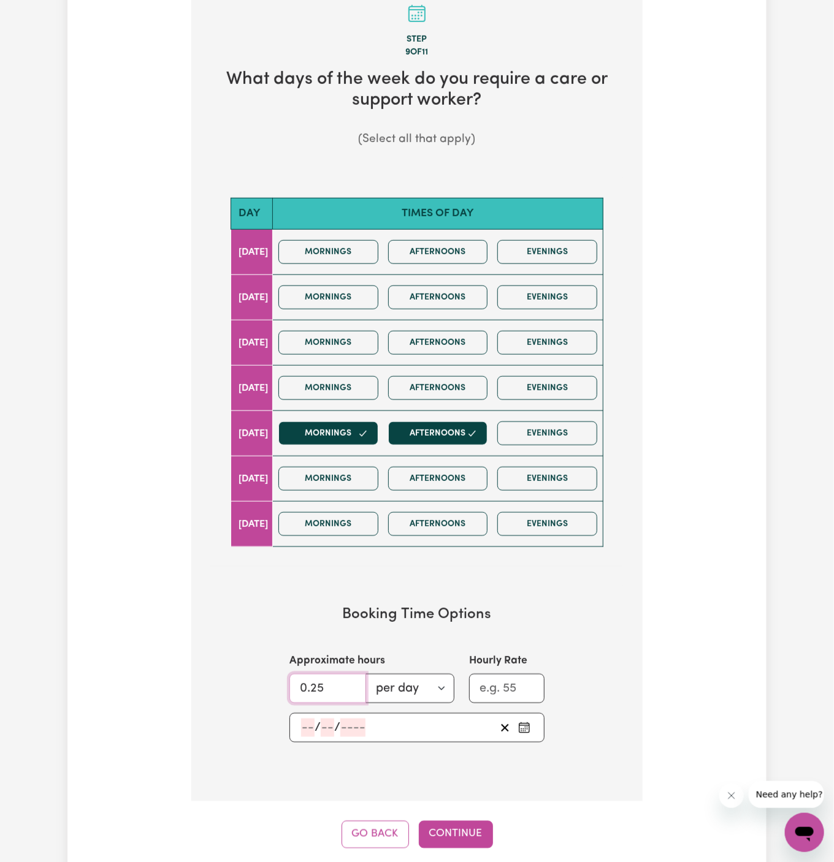
scroll to position [381, 0]
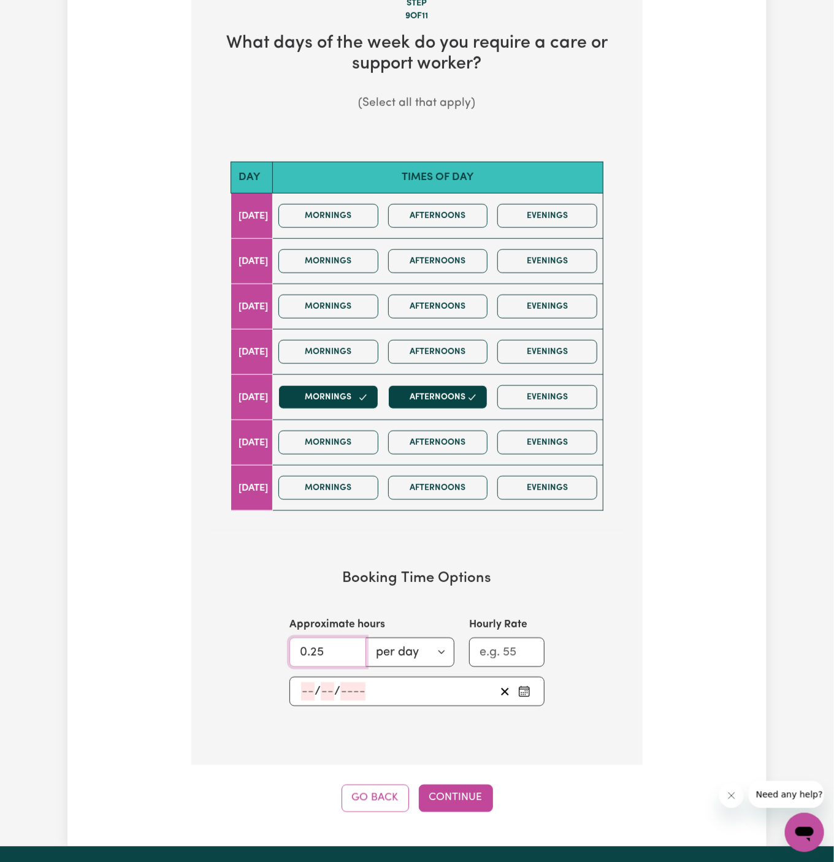
type input "0.25"
click at [310, 685] on input "number" at bounding box center [307, 692] width 13 height 18
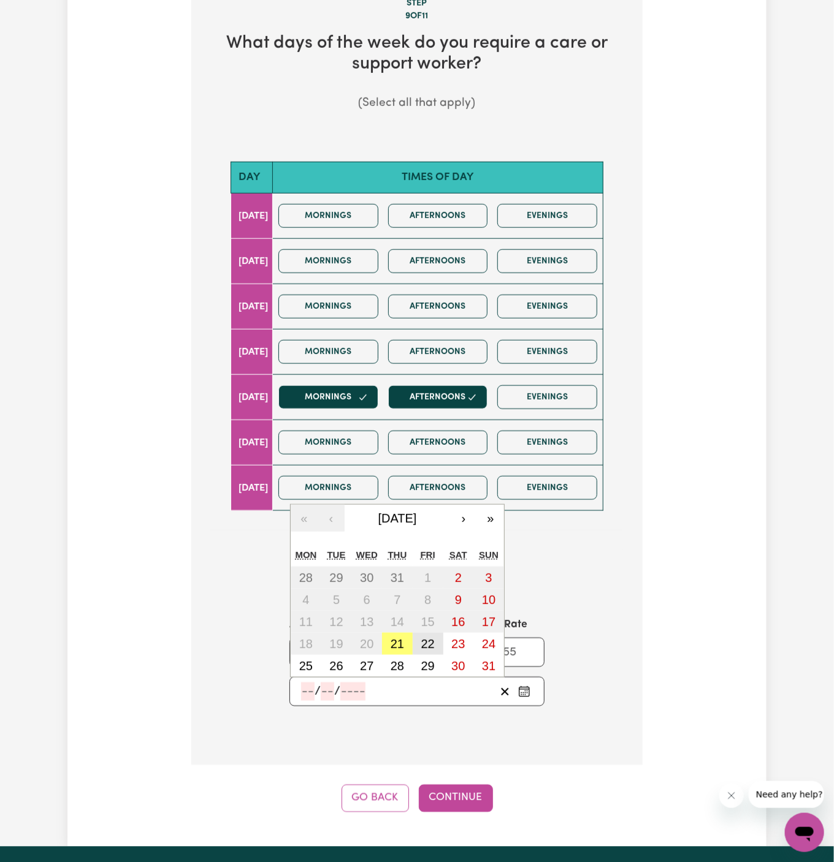
click at [430, 637] on abbr "22" at bounding box center [427, 643] width 13 height 13
type input "2025-08-22"
type input "22"
type input "8"
type input "2025"
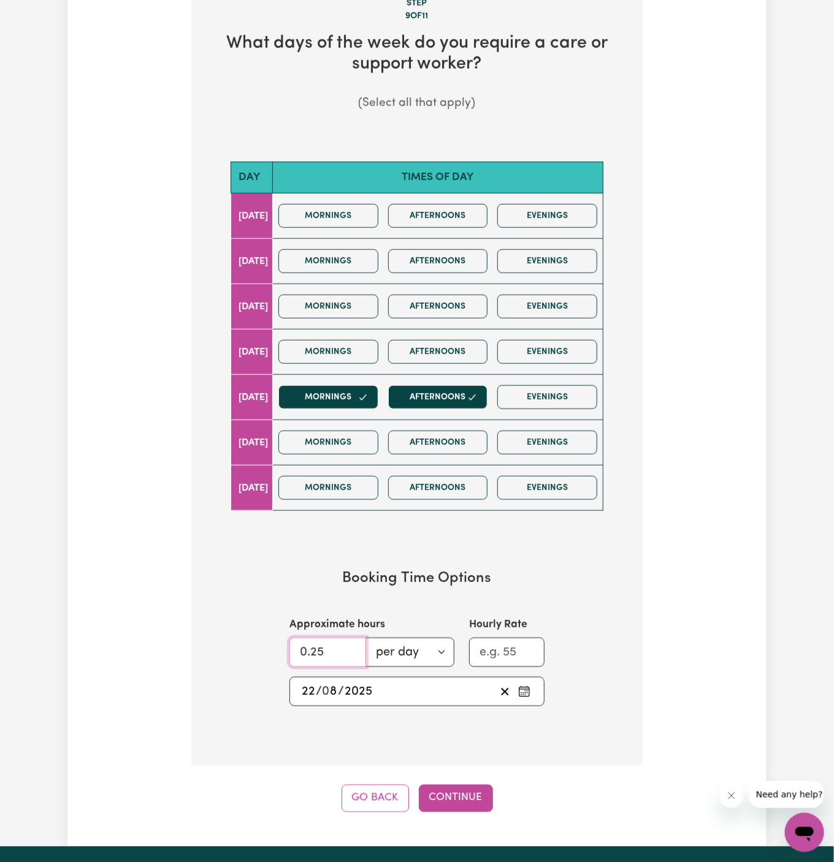
click at [320, 639] on input "0.25" at bounding box center [327, 652] width 77 height 29
click at [311, 645] on input "10.25" at bounding box center [327, 652] width 77 height 29
click at [311, 645] on input "1" at bounding box center [327, 652] width 77 height 29
type input "1"
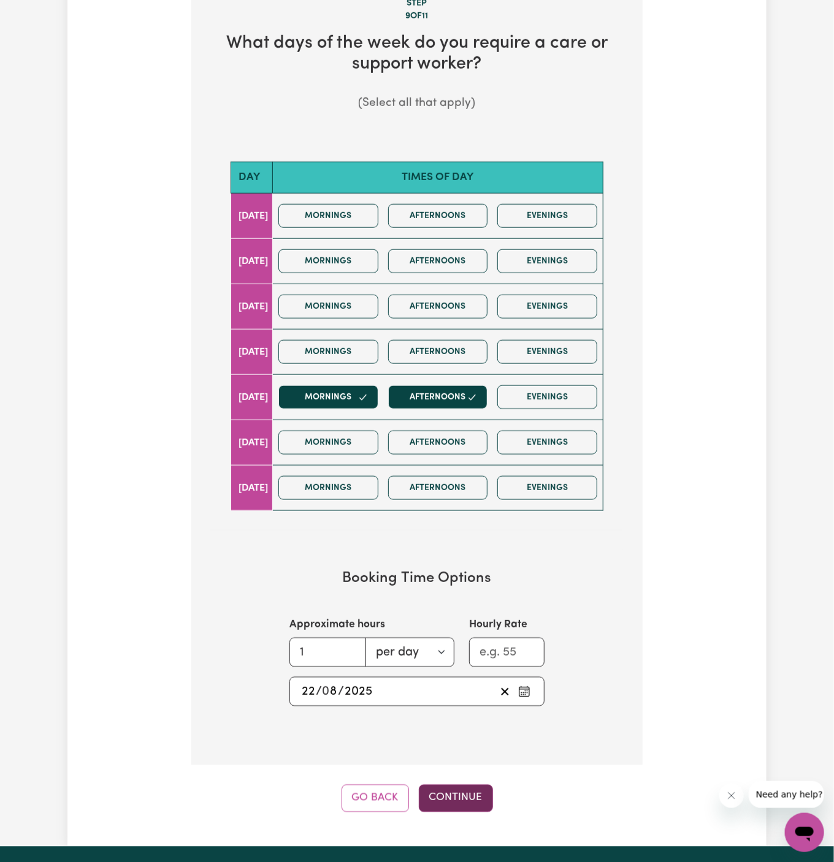
click at [452, 785] on button "Continue" at bounding box center [456, 798] width 74 height 27
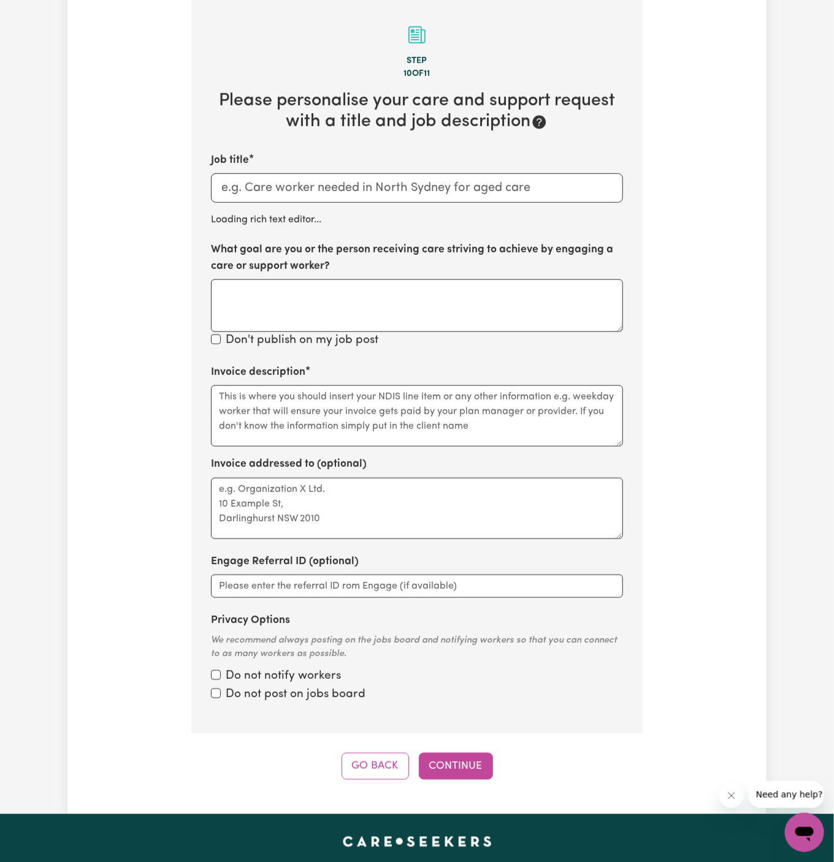
scroll to position [318, 0]
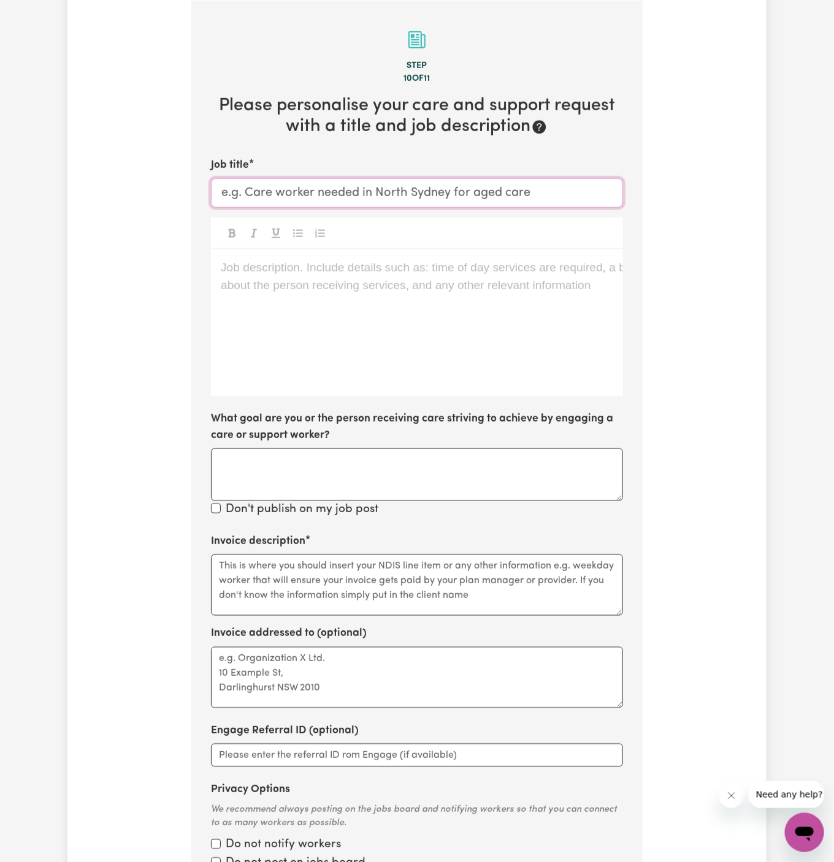
click at [419, 198] on input "Job title" at bounding box center [417, 192] width 412 height 29
paste input "Female Support Worker Needed In Merrylands, NSW"
type input "Female Support Worker Needed In Merrylands, NSW"
click at [405, 336] on div "Job description. Include details such as: time of day services are required, a …" at bounding box center [417, 322] width 412 height 147
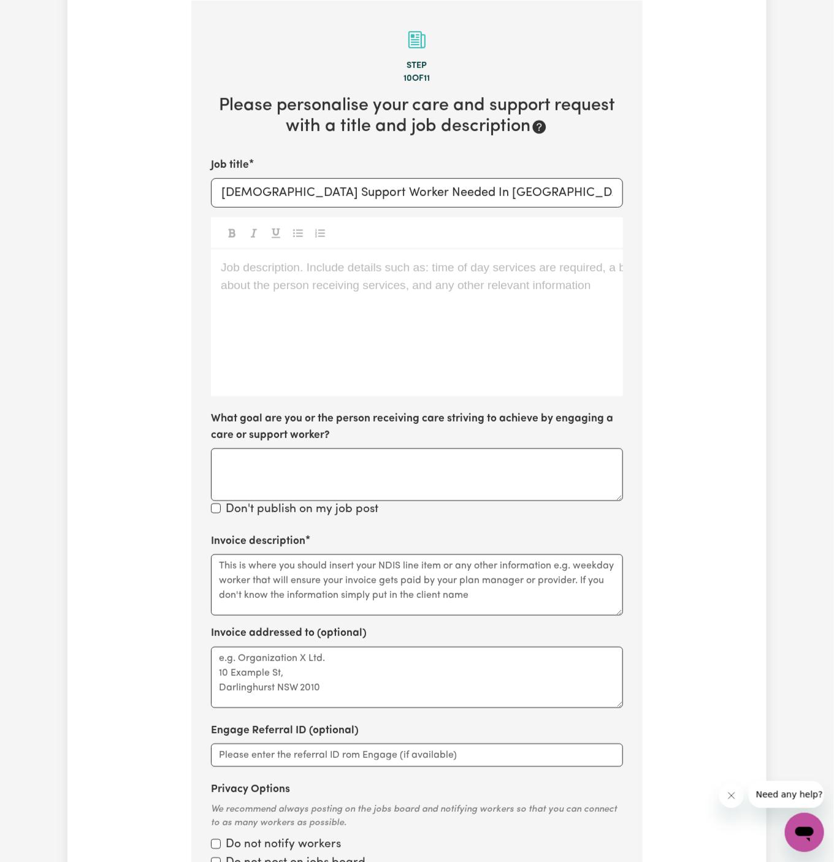
click at [405, 336] on div "Job description. Include details such as: time of day services are required, a …" at bounding box center [417, 322] width 412 height 147
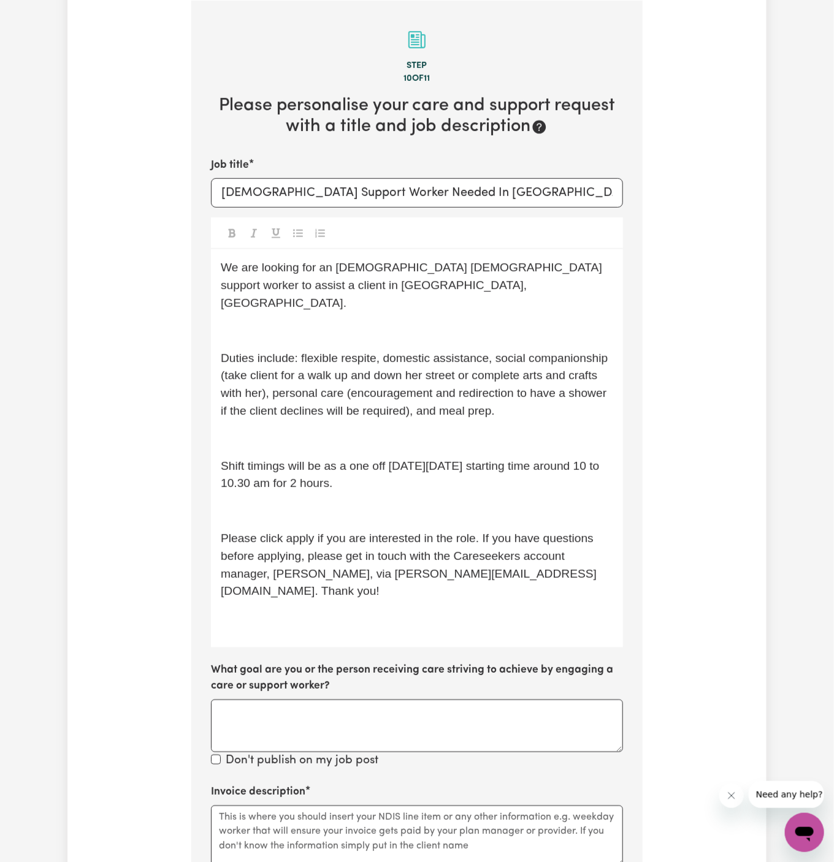
click at [405, 322] on p "﻿" at bounding box center [417, 331] width 392 height 18
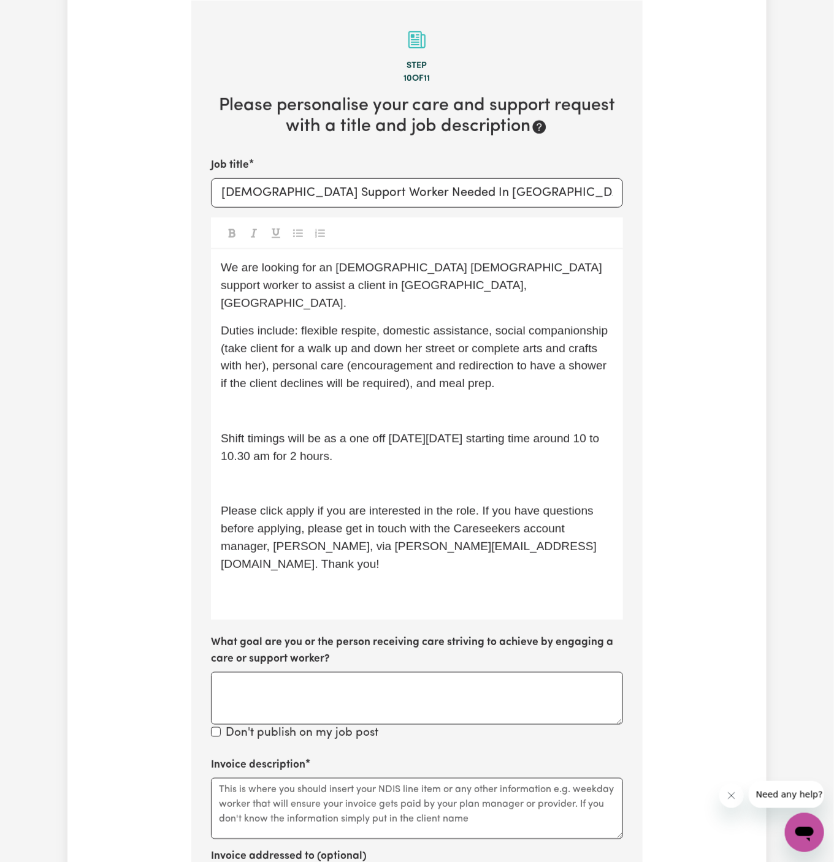
click at [395, 360] on span "Duties include: flexible respite, domestic assistance, social companionship (ta…" at bounding box center [416, 357] width 390 height 66
click at [395, 403] on p "﻿" at bounding box center [417, 412] width 392 height 18
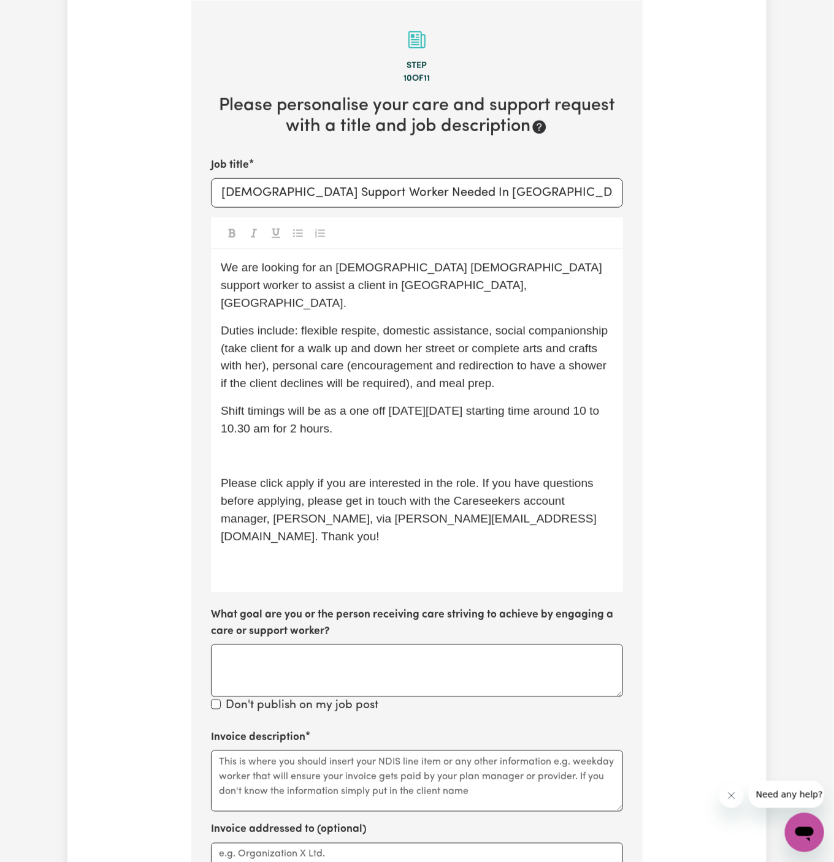
click at [392, 448] on p "﻿" at bounding box center [417, 457] width 392 height 18
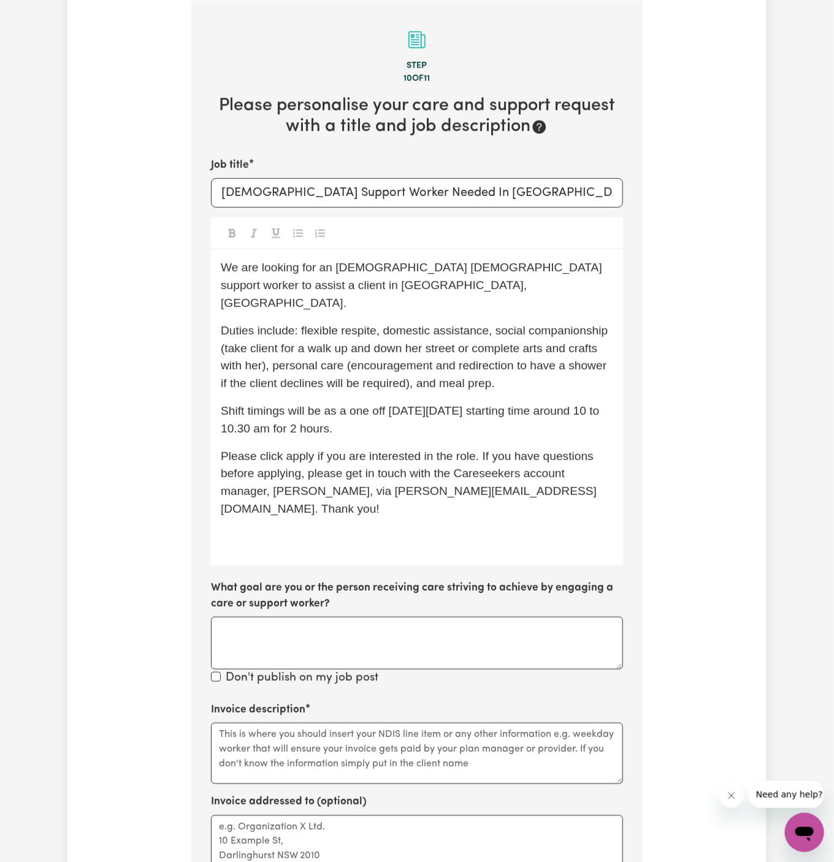
click at [274, 328] on span "Duties include: flexible respite, domestic assistance, social companionship (ta…" at bounding box center [416, 357] width 390 height 66
click at [370, 405] on span "Shift timings will be as a one off on Friday 15/08 starting time around 10 to 1…" at bounding box center [412, 420] width 382 height 31
click at [436, 381] on div "We are looking for an Italian-speaking female support worker to assist a client…" at bounding box center [417, 407] width 412 height 316
click at [452, 405] on span "Shift timings will be as a one-off on Friday 15/08 starting time around 10 to 1…" at bounding box center [412, 420] width 382 height 31
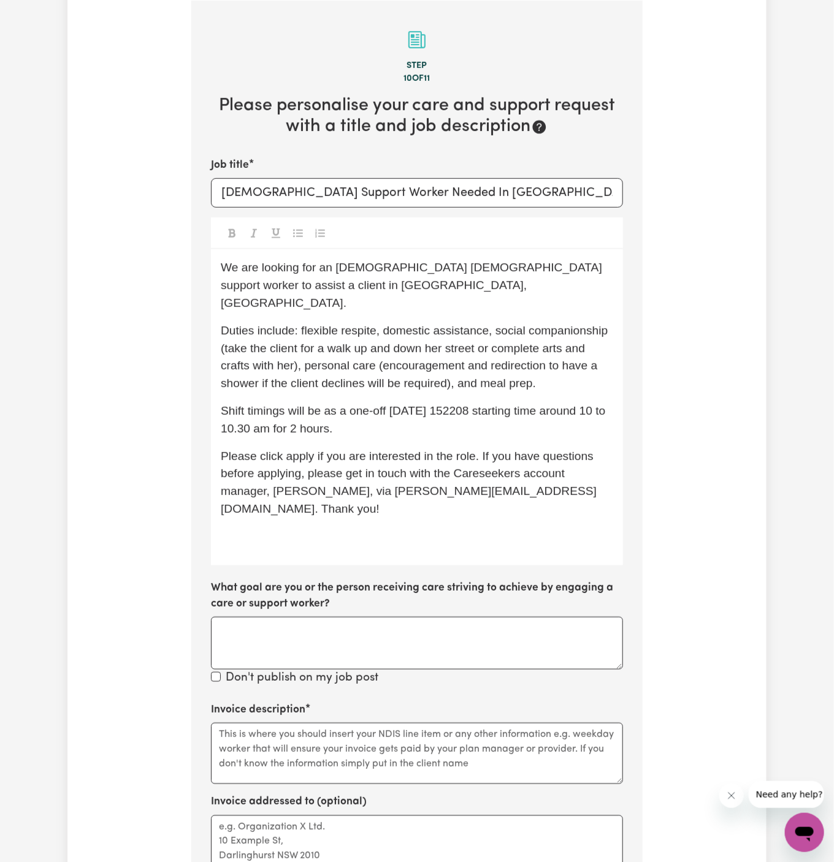
click at [476, 405] on span "Shift timings will be as a one-off on Friday 152208 starting time around 10 to …" at bounding box center [415, 420] width 388 height 31
click at [469, 405] on span "Shift timings will be as a one-off on Friday 152208 starting time around 10 to …" at bounding box center [415, 420] width 388 height 31
drag, startPoint x: 596, startPoint y: 420, endPoint x: 588, endPoint y: 420, distance: 7.4
click at [595, 420] on div "We are looking for an Italian-speaking female support worker to assist a client…" at bounding box center [417, 407] width 412 height 316
click at [357, 409] on p "Shift timings will be as a one-off on Friday 22/08, starting time around 10 to …" at bounding box center [417, 421] width 392 height 36
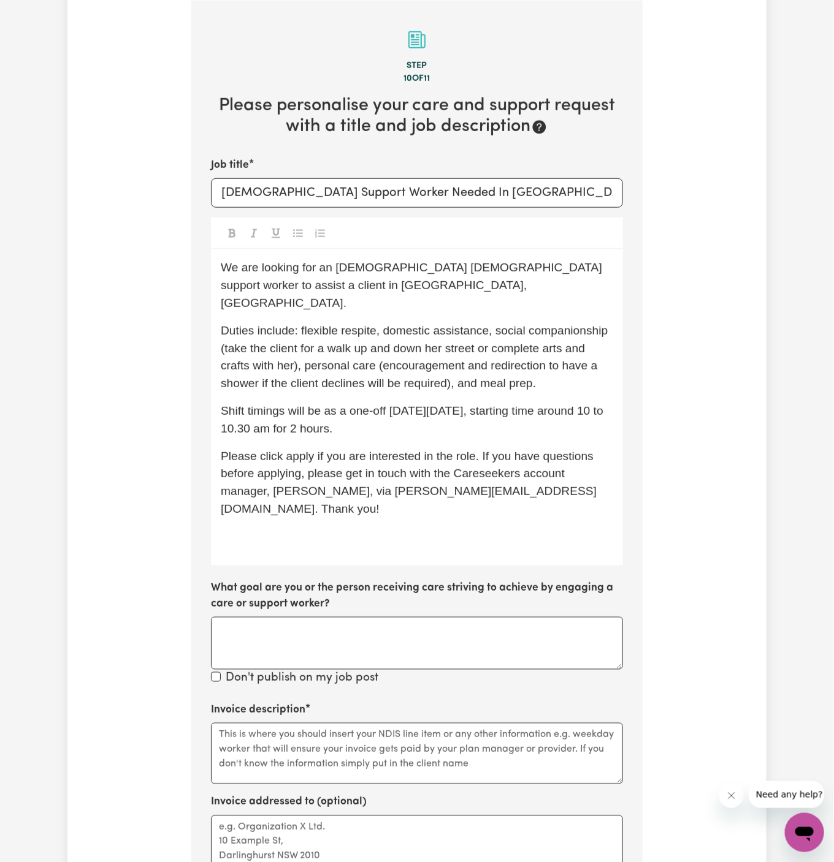
click at [299, 450] on span "Please click apply if you are interested in the role. If you have questions bef…" at bounding box center [409, 483] width 376 height 66
click at [327, 528] on p "﻿" at bounding box center [417, 537] width 392 height 18
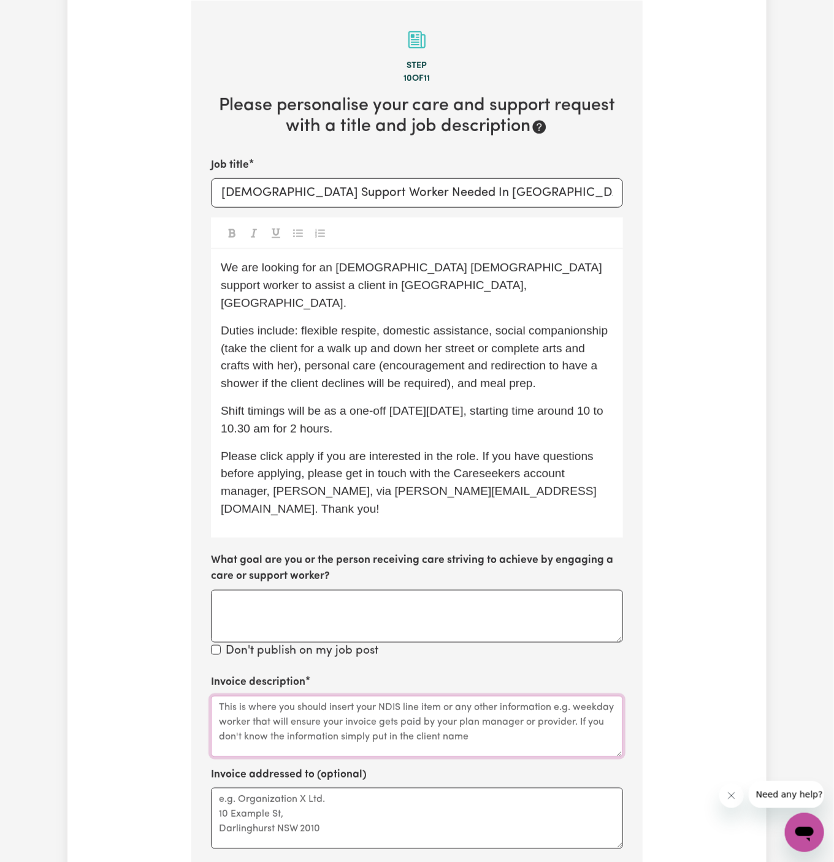
click at [446, 699] on textarea "Invoice description" at bounding box center [417, 726] width 412 height 61
paste textarea "c/o PAWA"
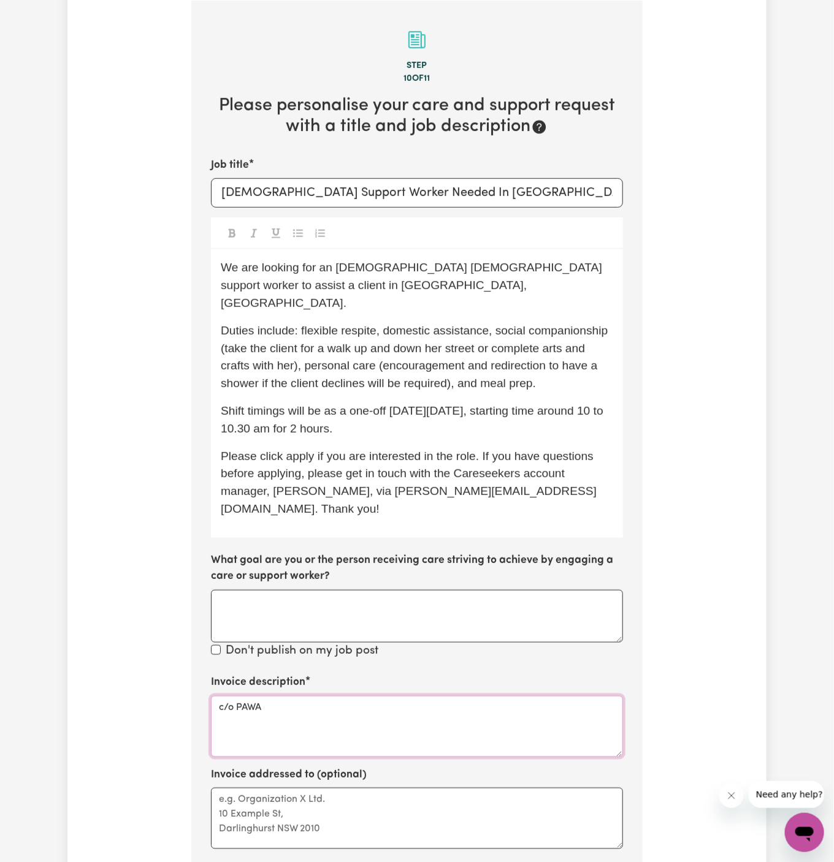
type textarea "c/o PAWA"
drag, startPoint x: 436, startPoint y: 762, endPoint x: 436, endPoint y: 753, distance: 9.8
click at [436, 788] on textarea "Invoice addressed to (optional)" at bounding box center [417, 818] width 412 height 61
paste textarea "c/o PAWA"
type textarea "c/o PAWA"
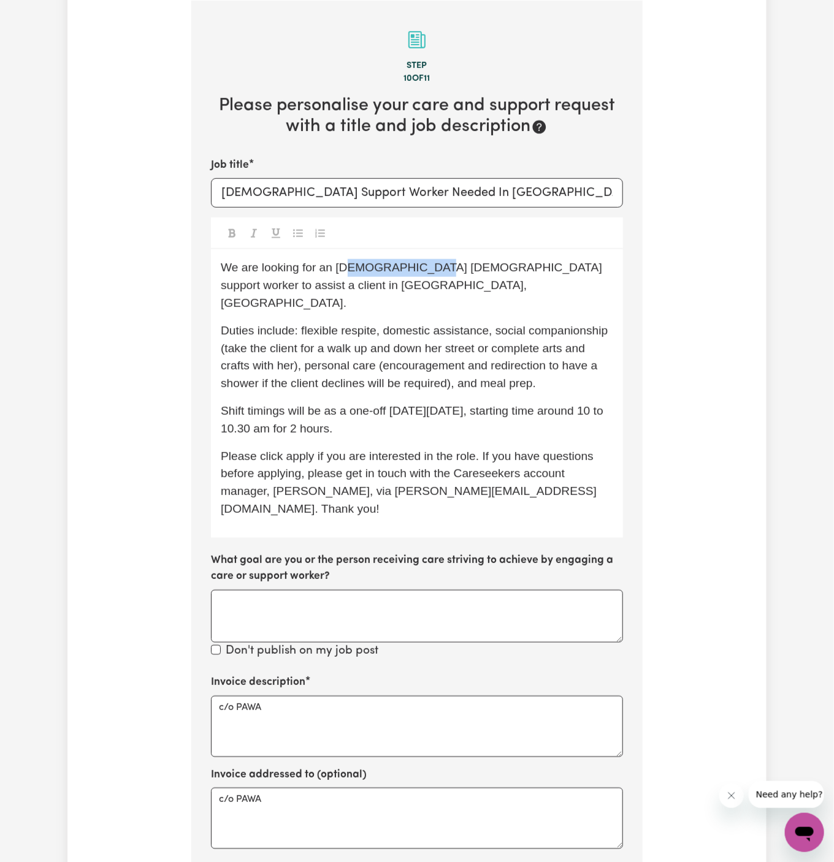
drag, startPoint x: 416, startPoint y: 270, endPoint x: 339, endPoint y: 265, distance: 77.4
click at [339, 265] on span "We are looking for an Italian-speaking female support worker to assist a client…" at bounding box center [413, 285] width 384 height 48
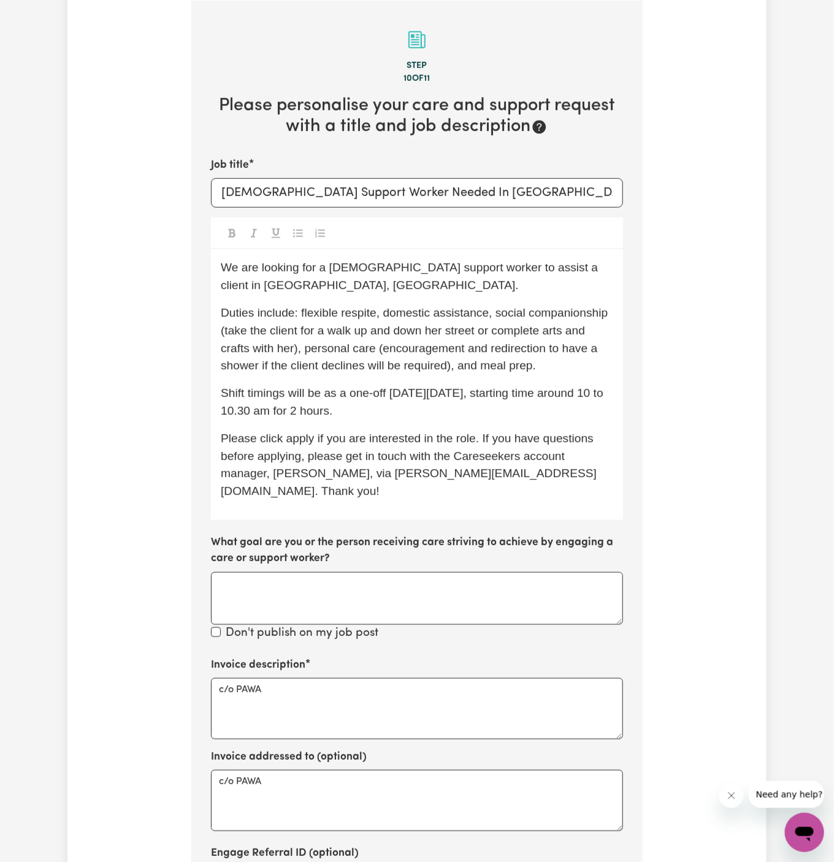
click at [499, 248] on div at bounding box center [417, 234] width 412 height 32
click at [531, 283] on p "We are looking for a female support worker to assist a client in Merrylands, NS…" at bounding box center [417, 277] width 392 height 36
click at [409, 430] on p "Please click apply if you are interested in the role. If you have questions bef…" at bounding box center [417, 465] width 392 height 70
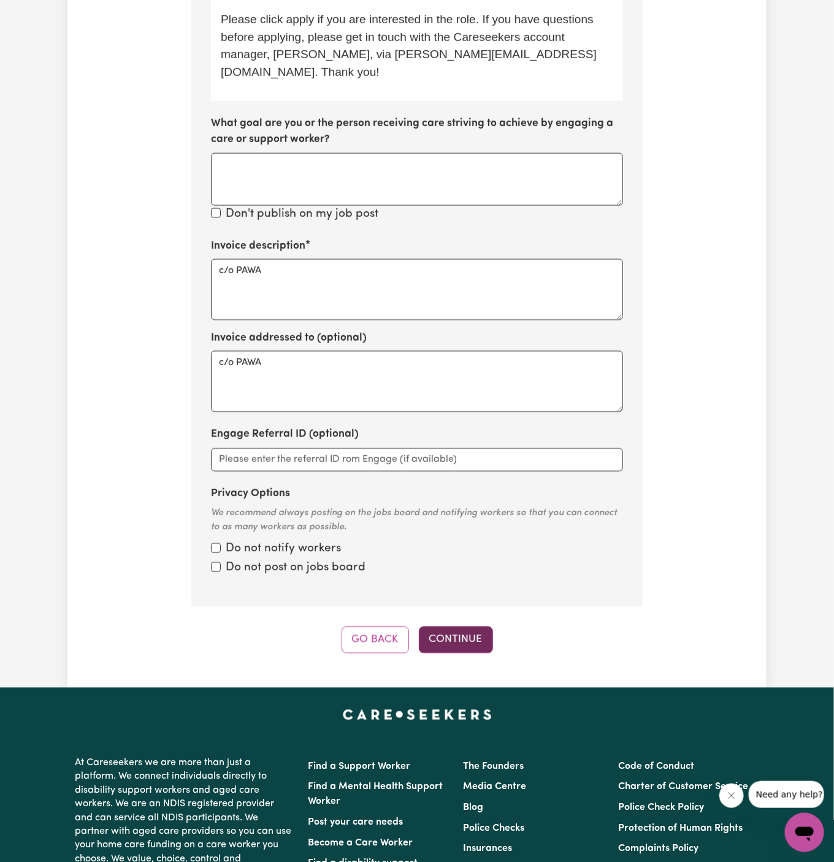
click at [457, 627] on button "Continue" at bounding box center [456, 640] width 74 height 27
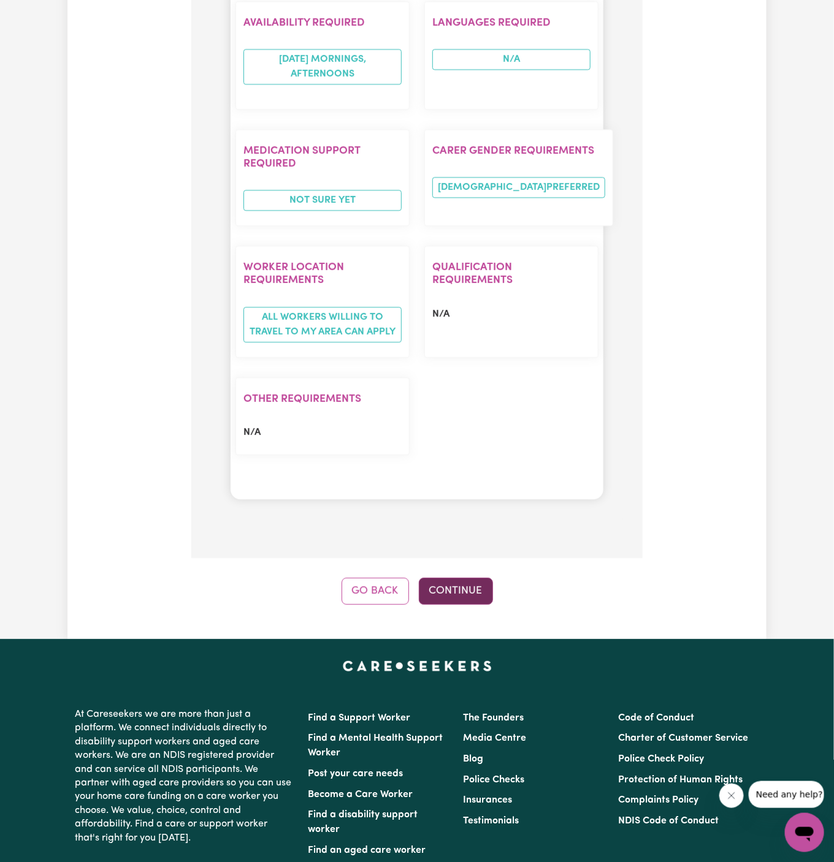
click at [466, 578] on button "Continue" at bounding box center [456, 591] width 74 height 27
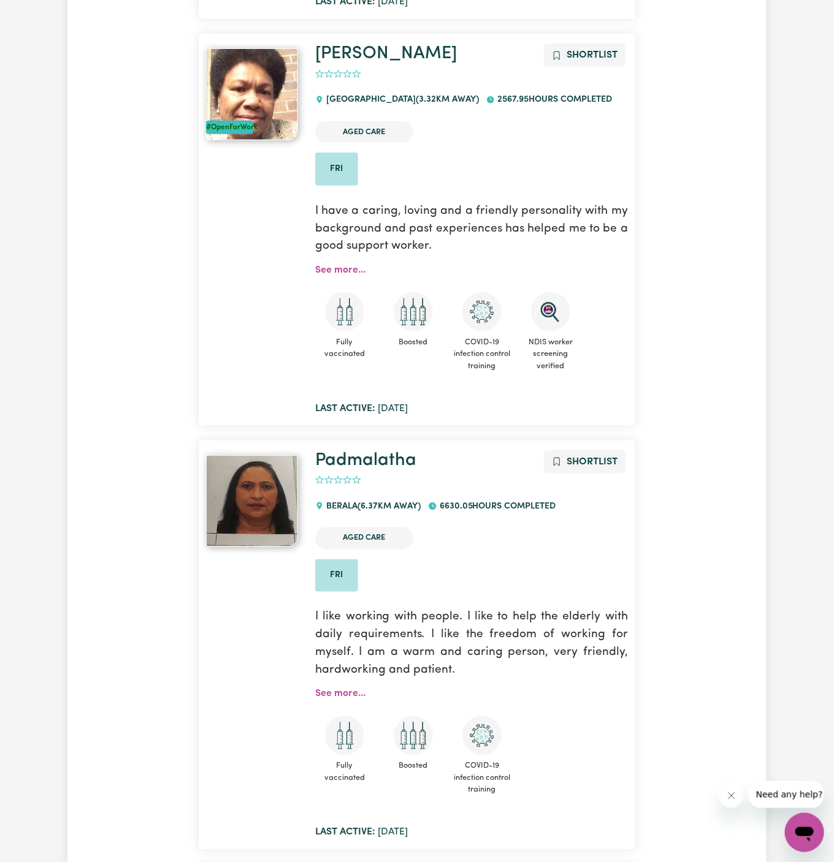
scroll to position [2008, 0]
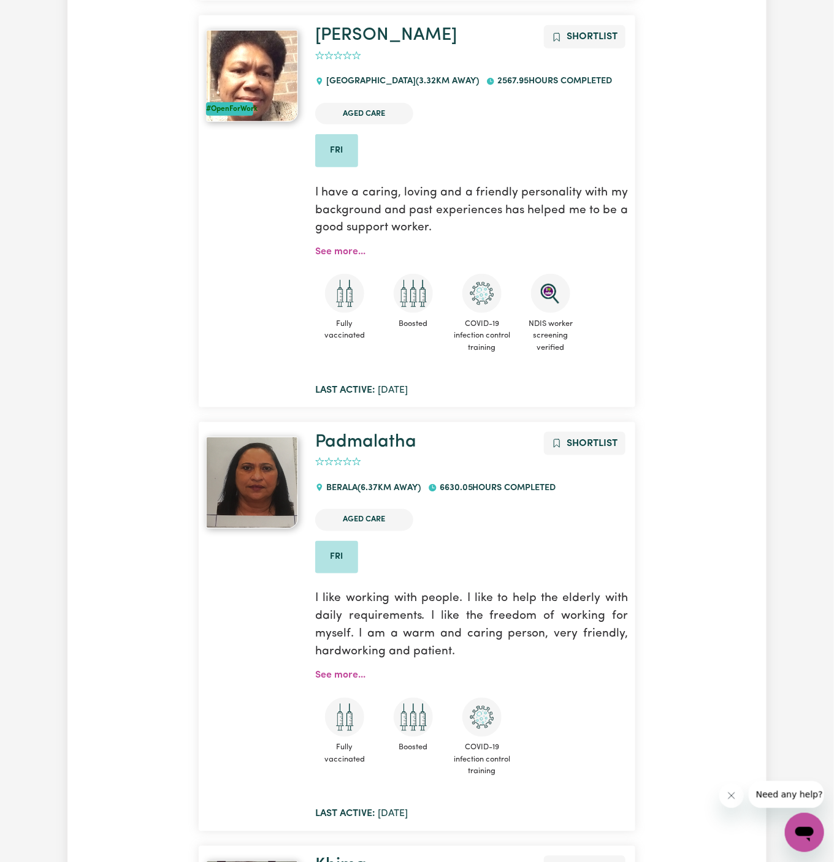
click at [404, 428] on article "Padmalatha Shortlist 0 BERALA ( 6.37 km away) 6630.05 hours completed Aged Care…" at bounding box center [417, 626] width 436 height 409
drag, startPoint x: 424, startPoint y: 433, endPoint x: 334, endPoint y: 432, distance: 89.5
click at [334, 432] on h1 "Padmalatha" at bounding box center [471, 442] width 313 height 21
copy div "Padmalatha Shortlist"
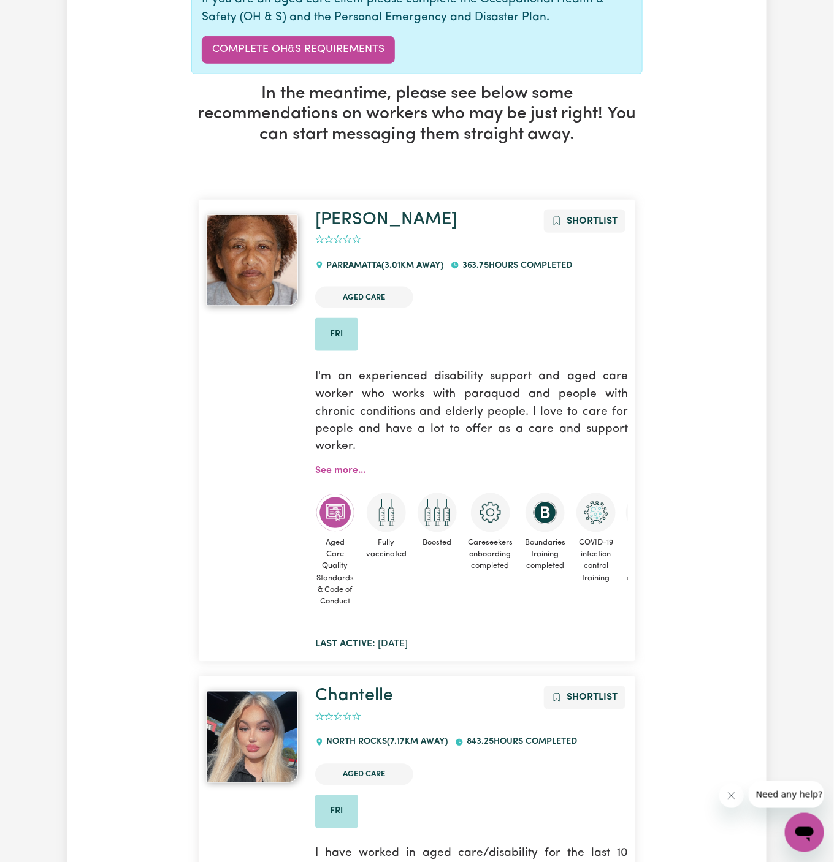
scroll to position [0, 0]
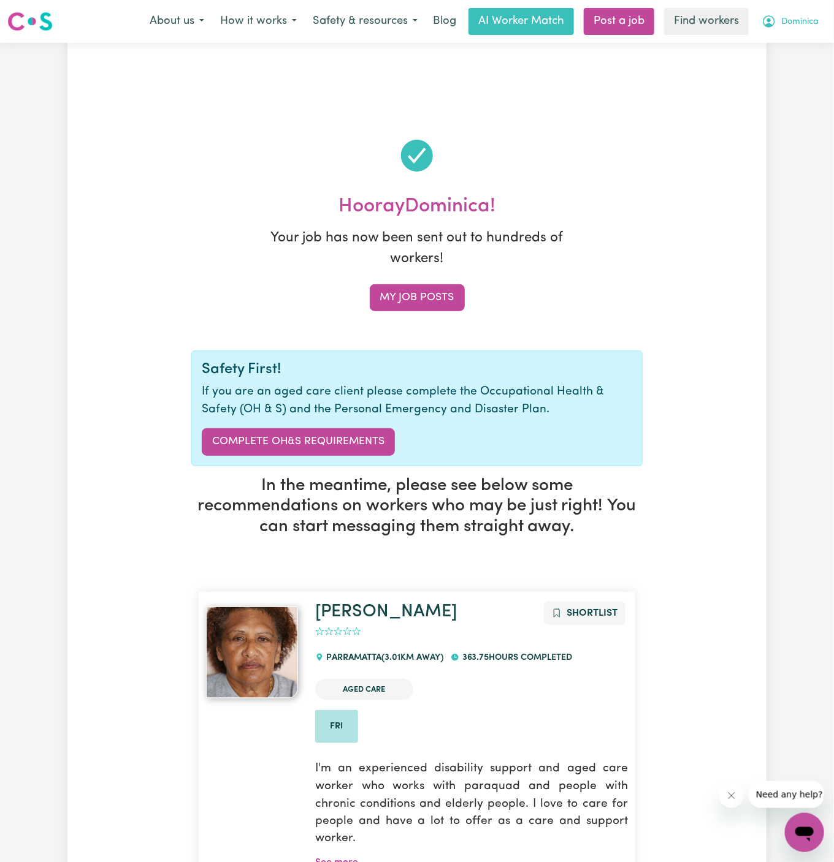
click at [796, 21] on span "Dominica" at bounding box center [799, 21] width 37 height 13
click at [796, 45] on link "My Dashboard" at bounding box center [777, 47] width 97 height 23
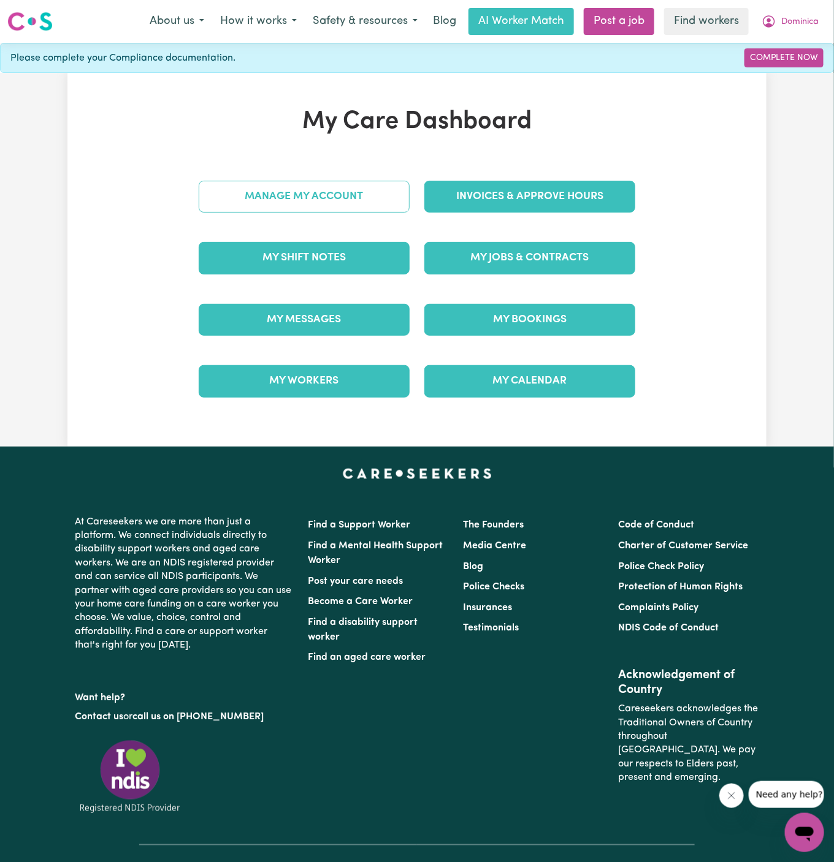
click at [354, 187] on link "Manage My Account" at bounding box center [304, 197] width 211 height 32
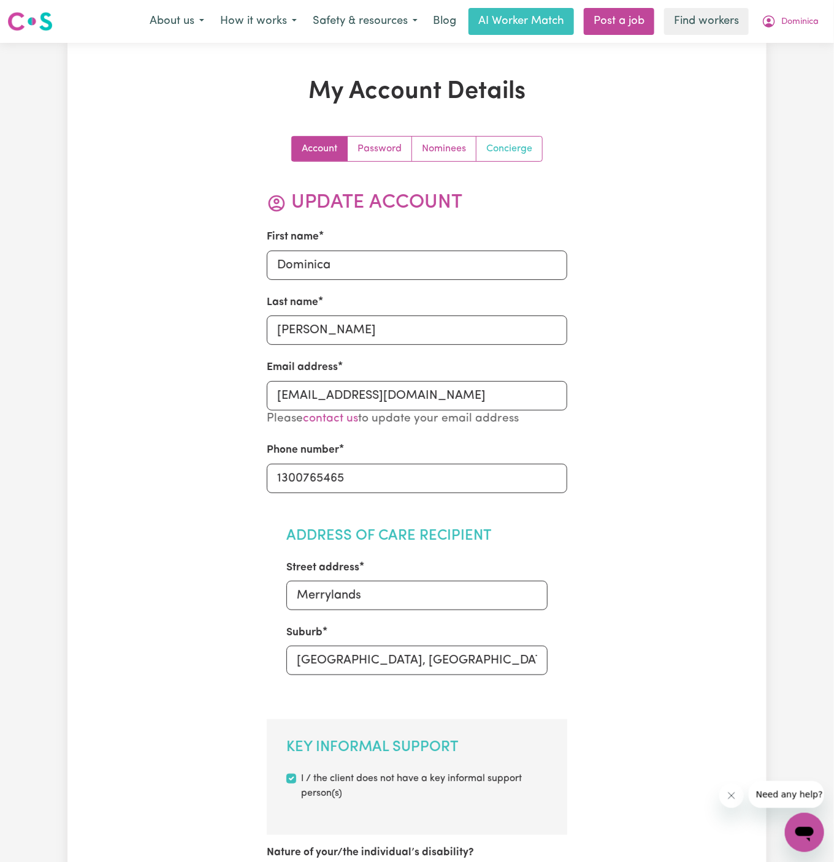
click at [506, 147] on link "Concierge" at bounding box center [509, 149] width 66 height 25
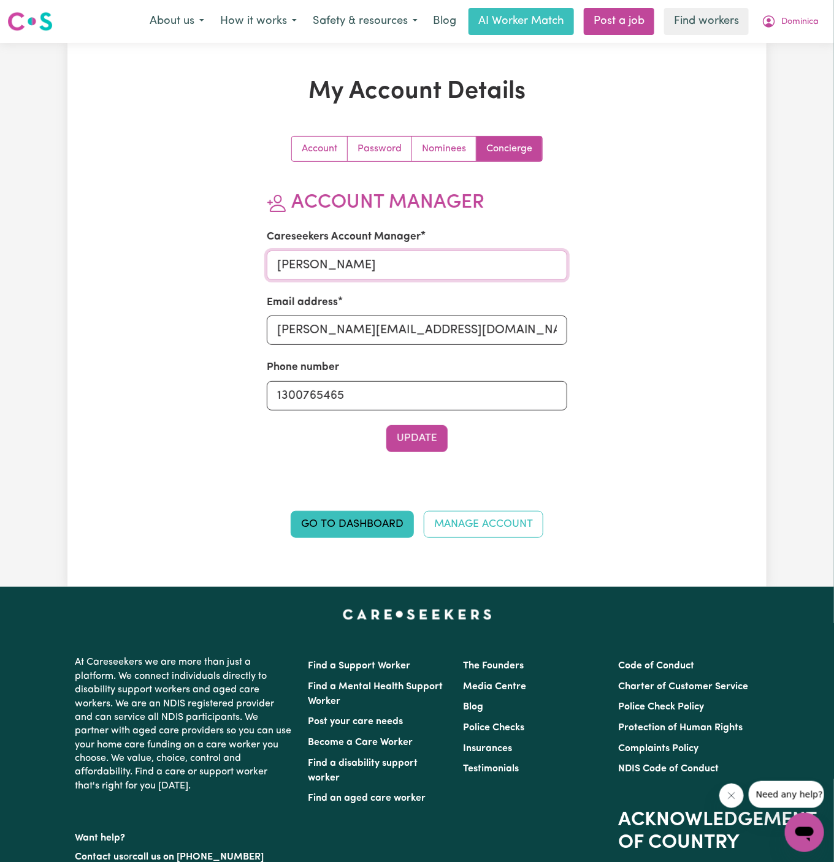
click at [367, 268] on input "Annie" at bounding box center [417, 265] width 301 height 29
type input "Dyan"
click at [390, 316] on input "annie@careseekers.com.au" at bounding box center [417, 330] width 301 height 29
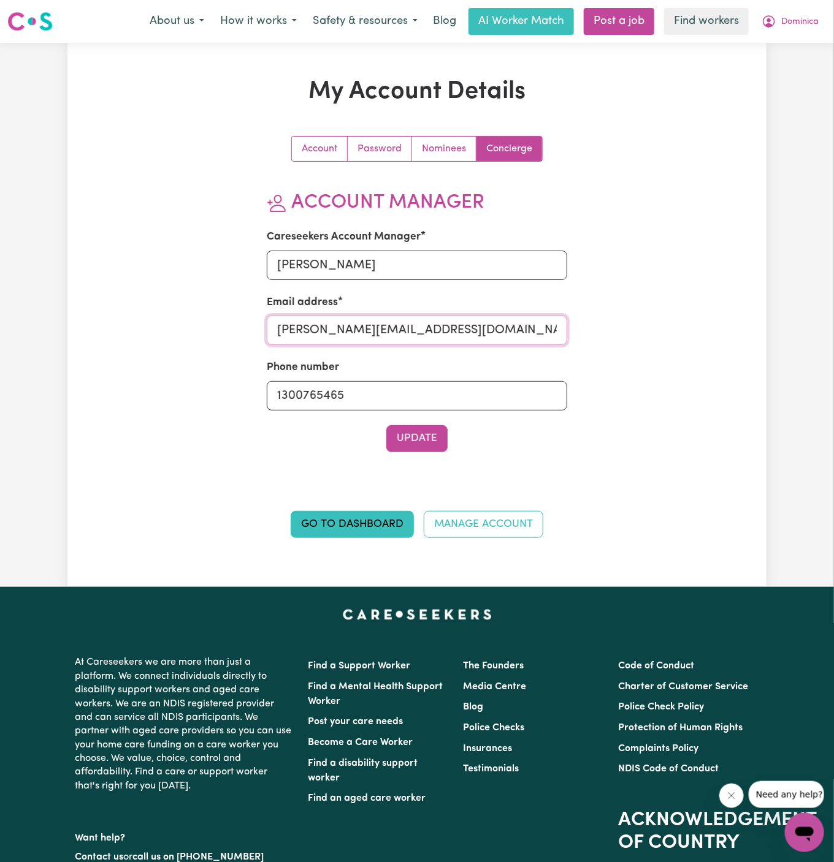
click at [390, 316] on input "annie@careseekers.com.au" at bounding box center [417, 330] width 301 height 29
type input "dyan@careseekers.com.au"
click at [416, 437] on button "Update" at bounding box center [416, 438] width 61 height 27
click at [801, 21] on span "Dominica" at bounding box center [799, 21] width 37 height 13
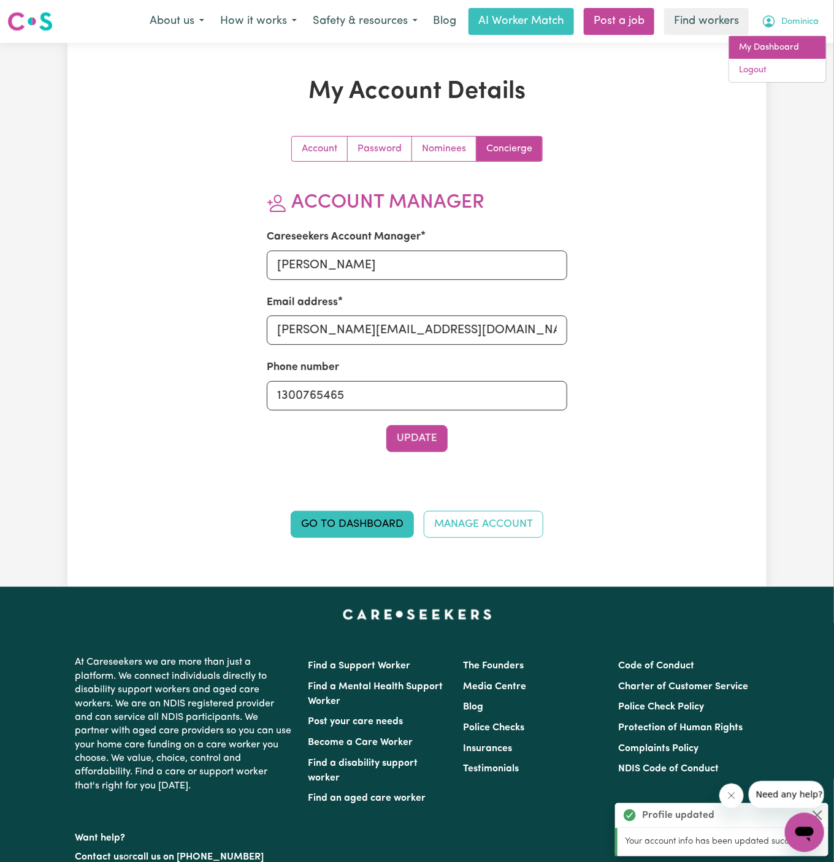
click at [775, 43] on link "My Dashboard" at bounding box center [777, 47] width 97 height 23
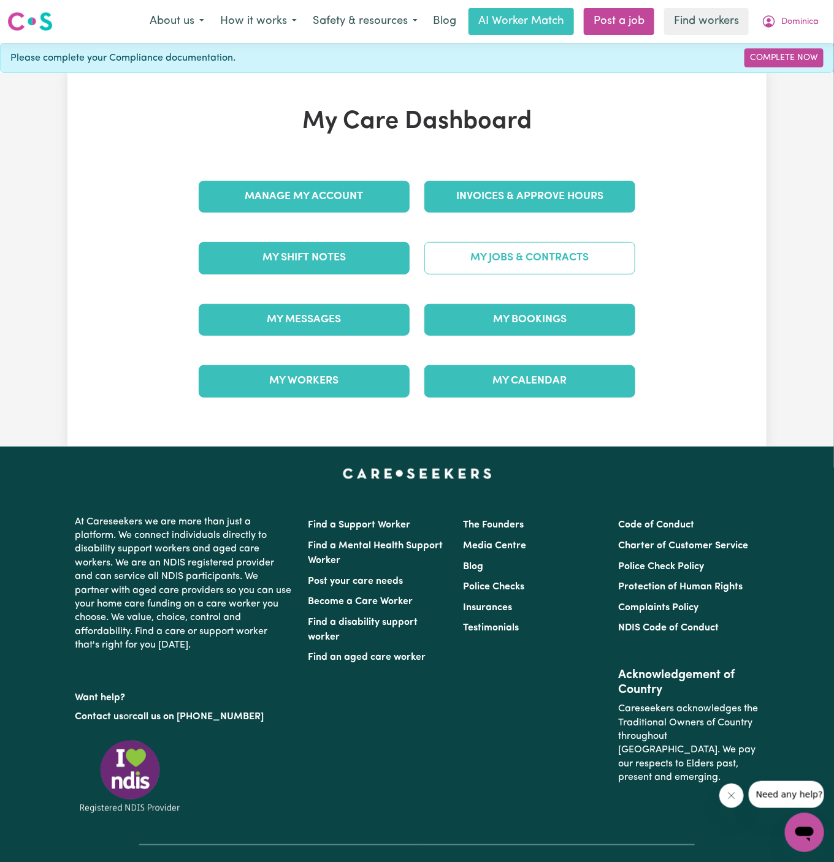
click at [555, 250] on link "My Jobs & Contracts" at bounding box center [529, 258] width 211 height 32
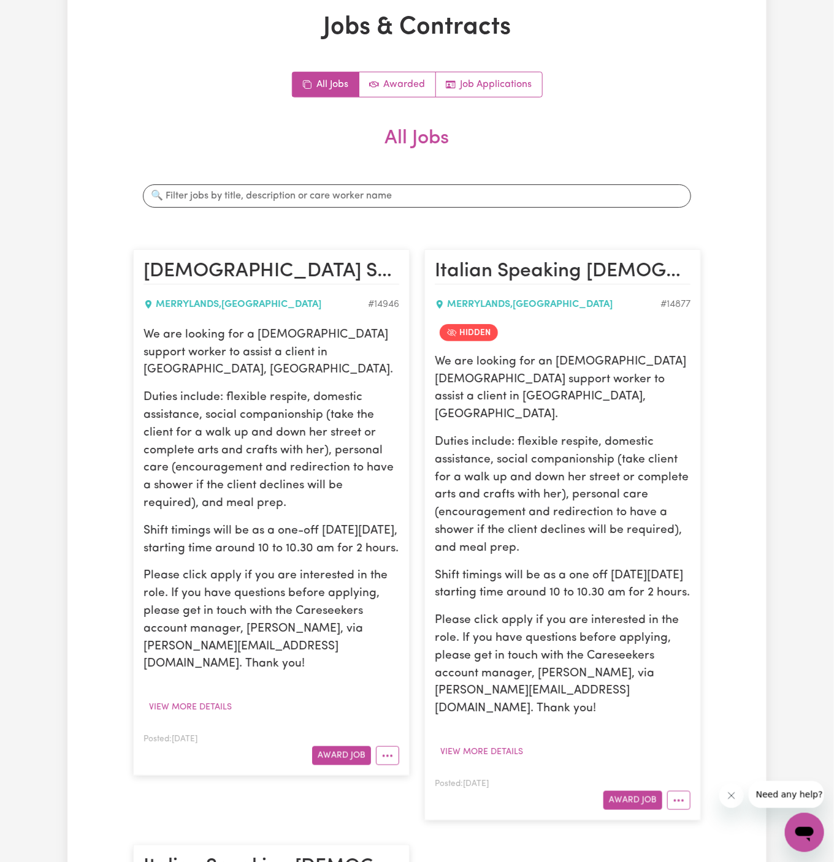
scroll to position [107, 0]
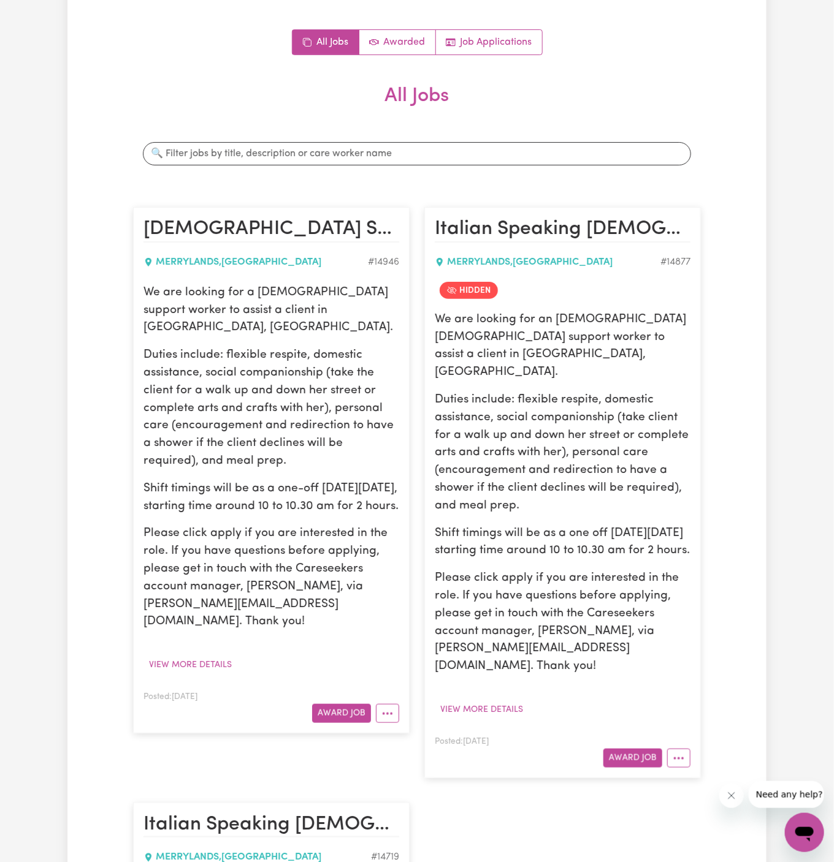
click at [169, 287] on p "We are looking for a female support worker to assist a client in Merrylands, NS…" at bounding box center [271, 310] width 256 height 53
drag, startPoint x: 142, startPoint y: 289, endPoint x: 234, endPoint y: 511, distance: 240.7
click at [234, 511] on article "Female Support Worker Needed In Merrylands, NSW MERRYLANDS , New South Wales # …" at bounding box center [271, 470] width 276 height 526
copy div "We are looking for a female support worker to assist a client in Merrylands, NS…"
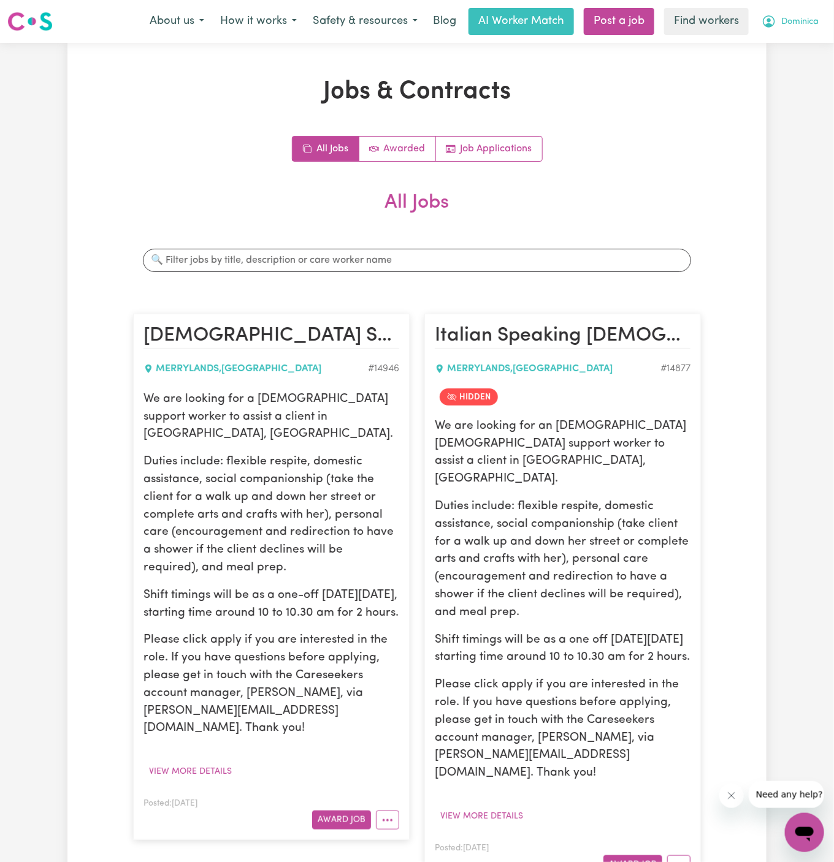
click at [811, 16] on span "Dominica" at bounding box center [799, 21] width 37 height 13
click at [811, 58] on link "My Dashboard" at bounding box center [777, 47] width 97 height 23
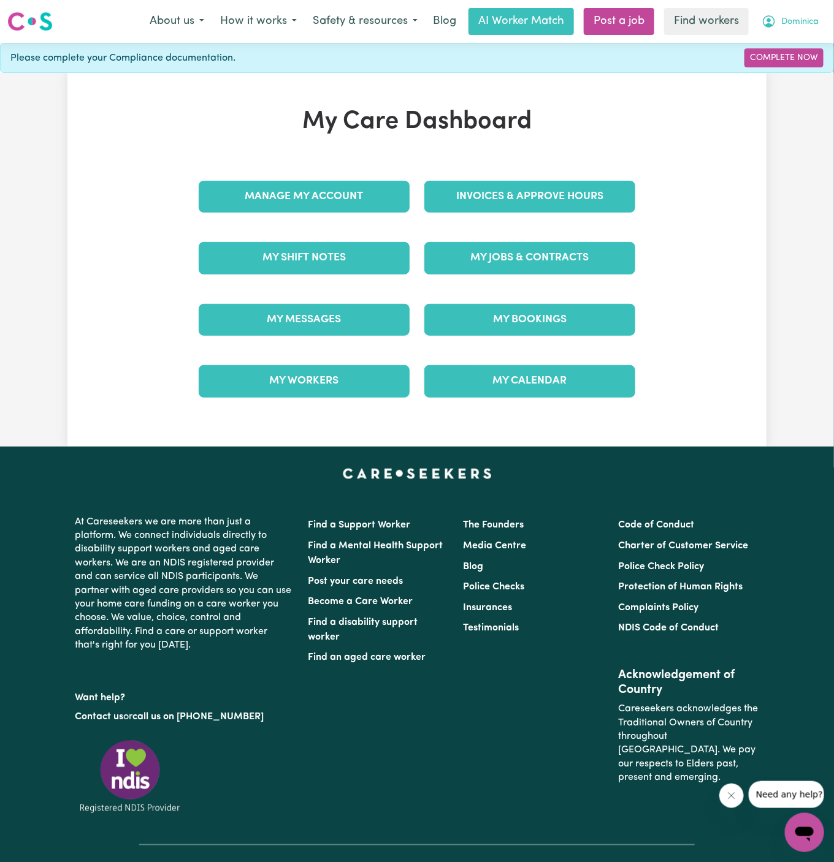
click at [807, 21] on span "Dominica" at bounding box center [799, 21] width 37 height 13
click at [800, 72] on link "Logout" at bounding box center [777, 70] width 97 height 23
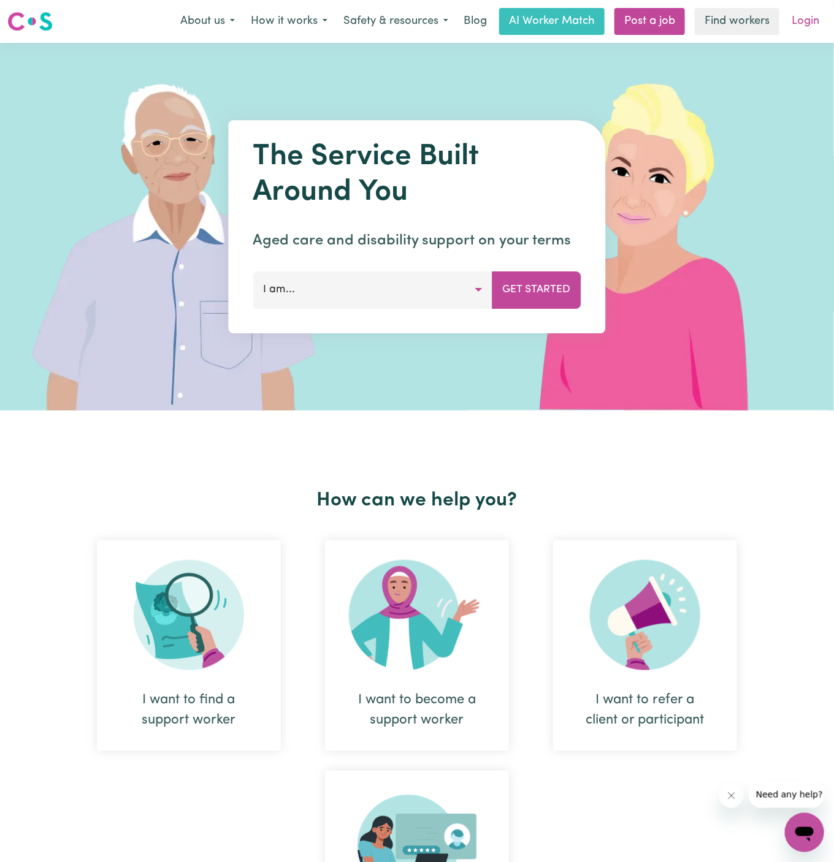
click at [815, 9] on link "Login" at bounding box center [805, 21] width 42 height 27
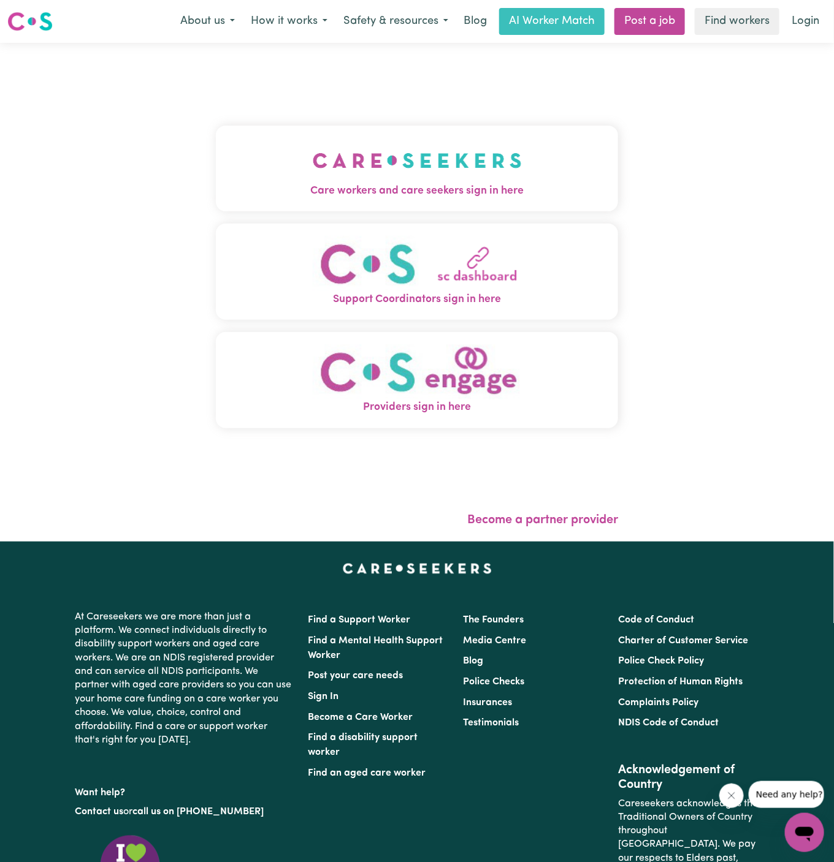
click at [475, 117] on div "Care workers and care seekers sign in here Support Coordinators sign in here Pr…" at bounding box center [417, 282] width 402 height 431
click at [433, 196] on span "Care workers and care seekers sign in here" at bounding box center [417, 191] width 402 height 16
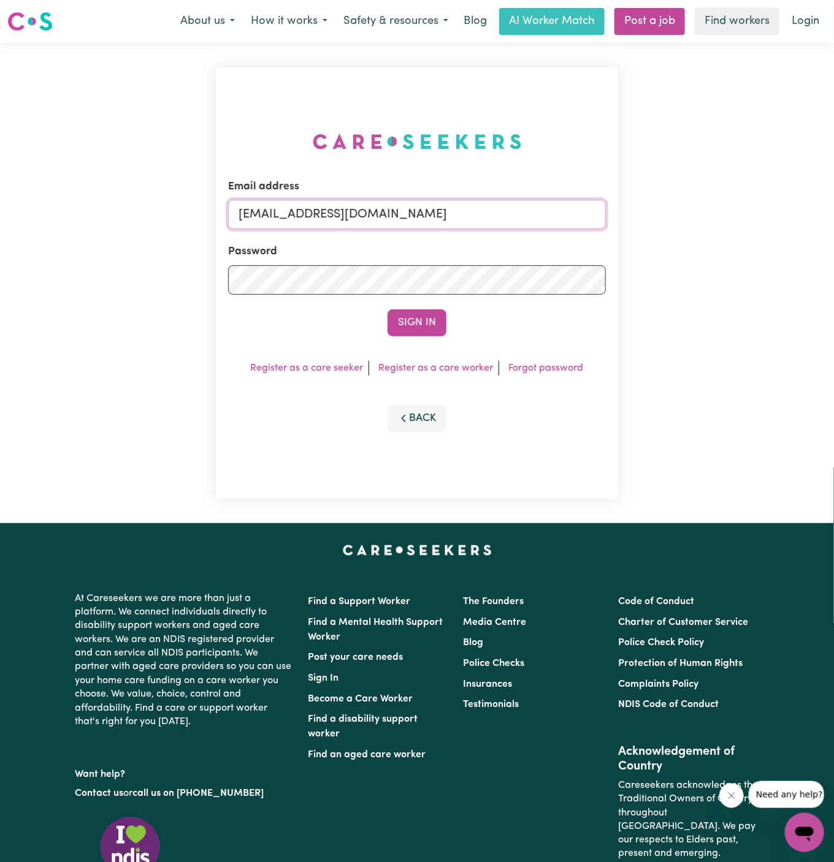
drag, startPoint x: 302, startPoint y: 210, endPoint x: 637, endPoint y: 203, distance: 335.9
click at [637, 203] on div "Email address superuser~SharynWessonRC@careseekers.com.au Password Sign In Regi…" at bounding box center [417, 283] width 834 height 481
click at [637, 203] on div "Email address robertSharynWessonRC@careseekers.com.au Password Sign In Register…" at bounding box center [417, 283] width 834 height 481
drag, startPoint x: 300, startPoint y: 216, endPoint x: 658, endPoint y: 216, distance: 358.5
click at [658, 216] on div "Email address superuser~SharynWessonRC@careseekers.com.au Password Sign In Regi…" at bounding box center [417, 283] width 834 height 481
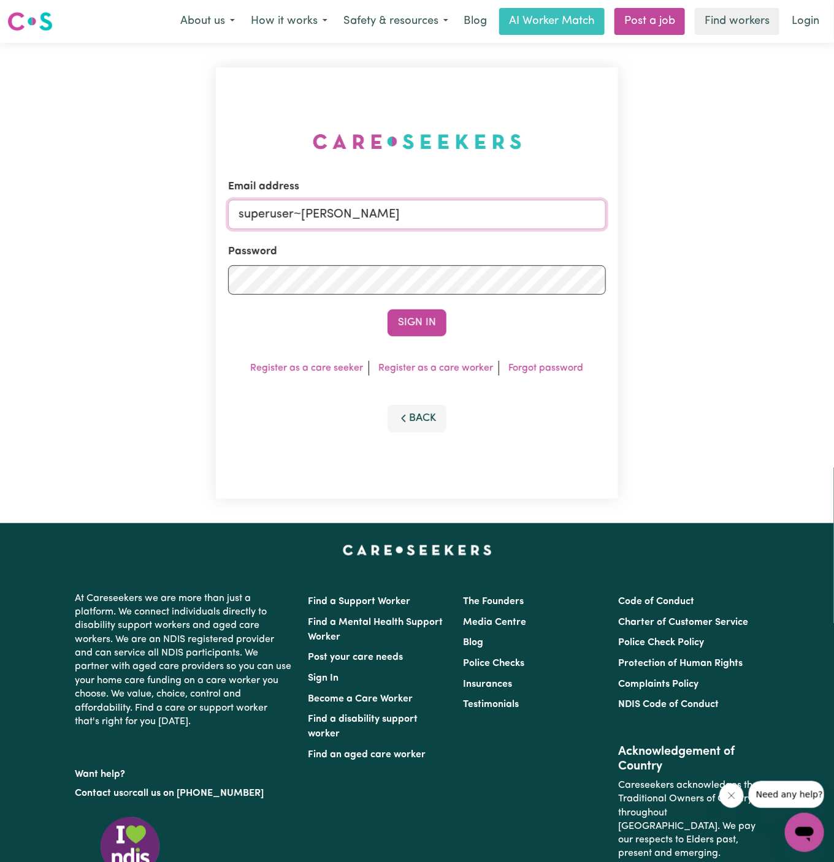
type input "superuser~RobertMoorWC@careseekers.com.au"
click at [422, 325] on button "Sign In" at bounding box center [416, 323] width 59 height 27
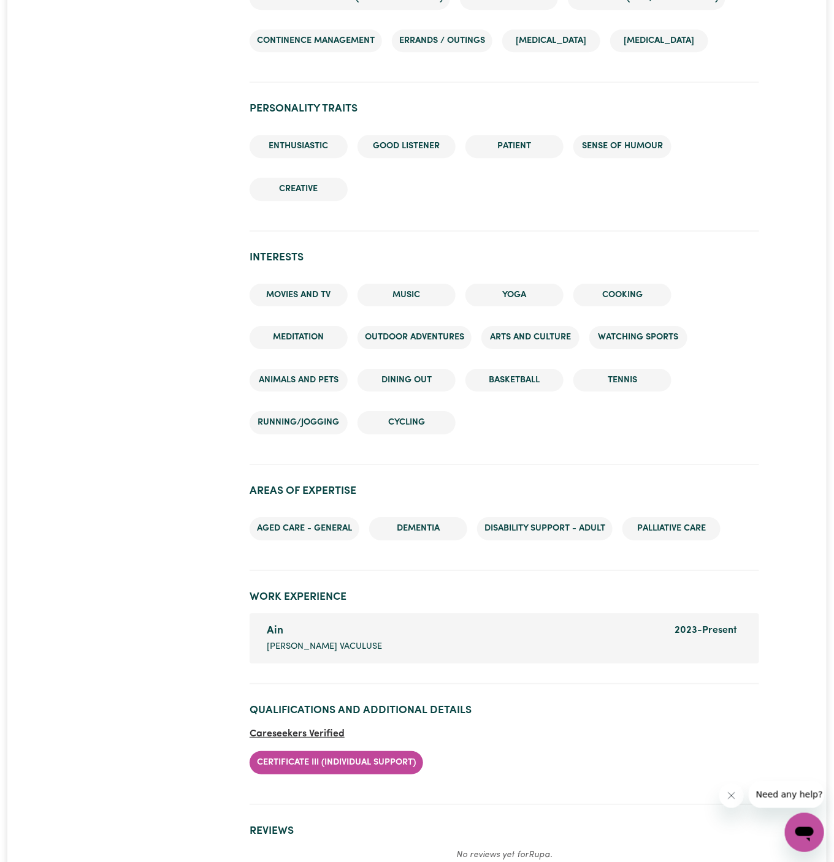
scroll to position [1123, 0]
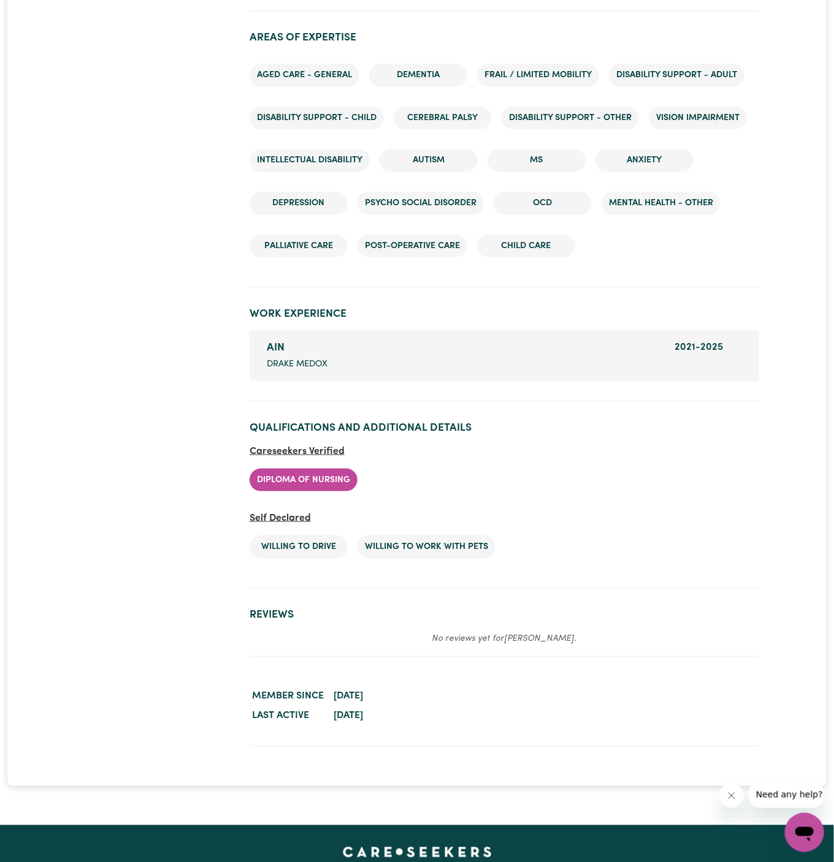
scroll to position [2046, 0]
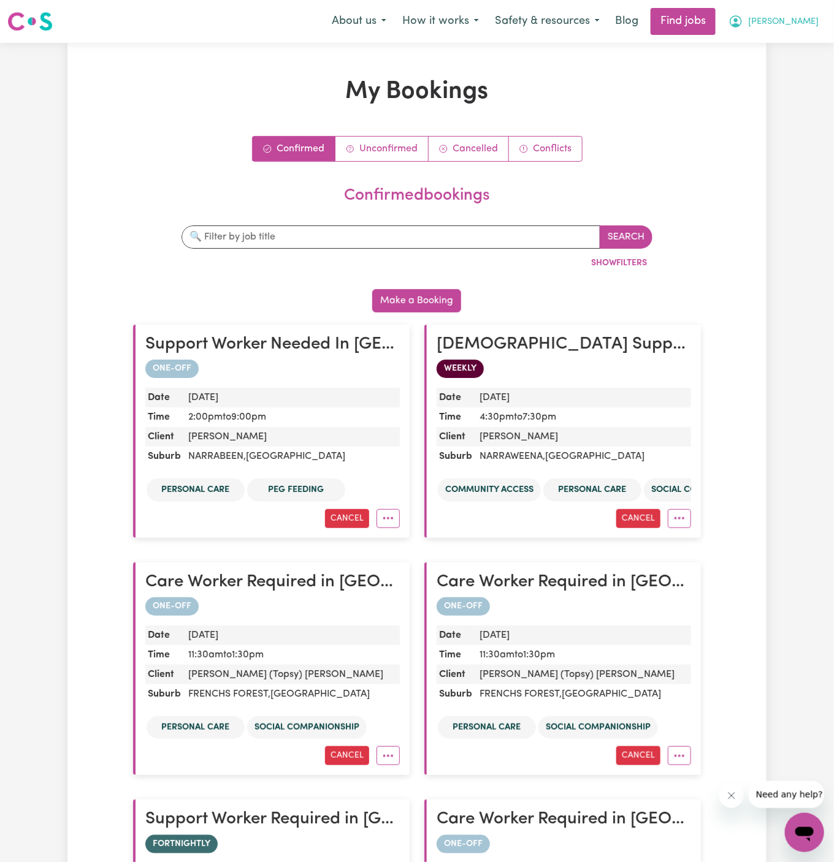
click at [813, 18] on span "Jin" at bounding box center [783, 21] width 70 height 13
click at [810, 85] on link "Logout" at bounding box center [777, 93] width 97 height 23
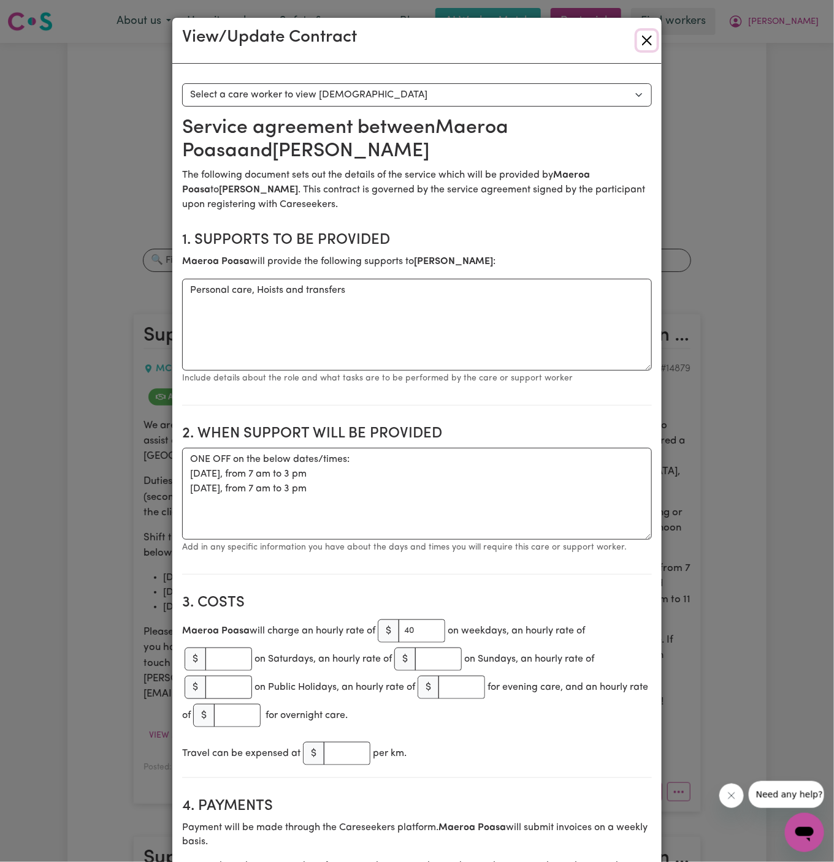
click at [652, 47] on button "Close" at bounding box center [647, 41] width 20 height 20
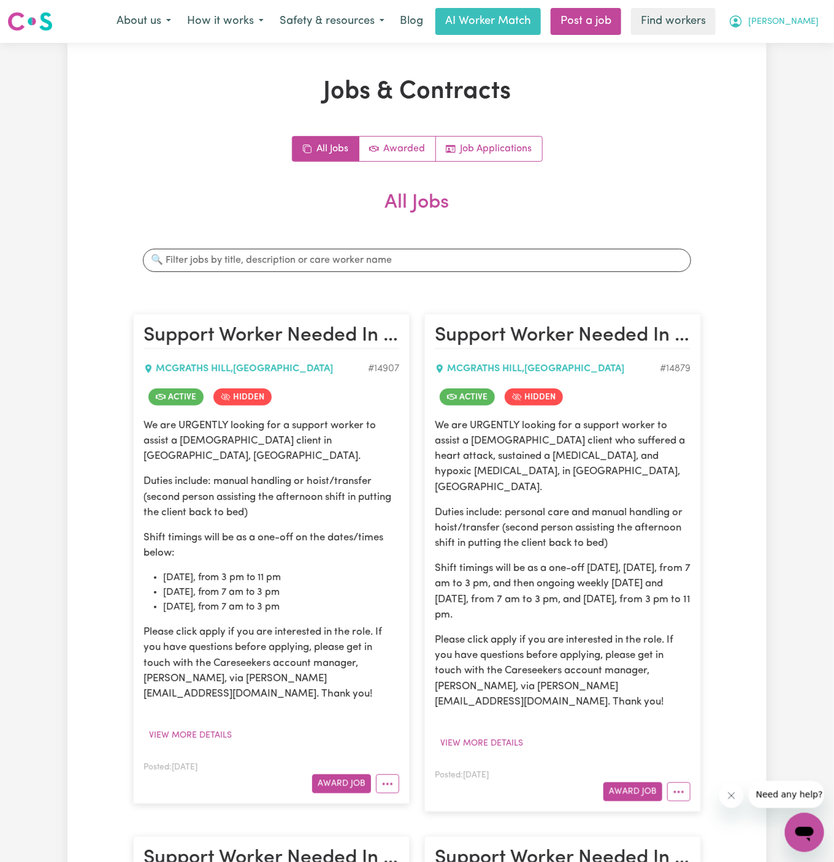
click at [811, 24] on span "Robert" at bounding box center [783, 21] width 70 height 13
click at [797, 71] on link "Logout" at bounding box center [777, 70] width 97 height 23
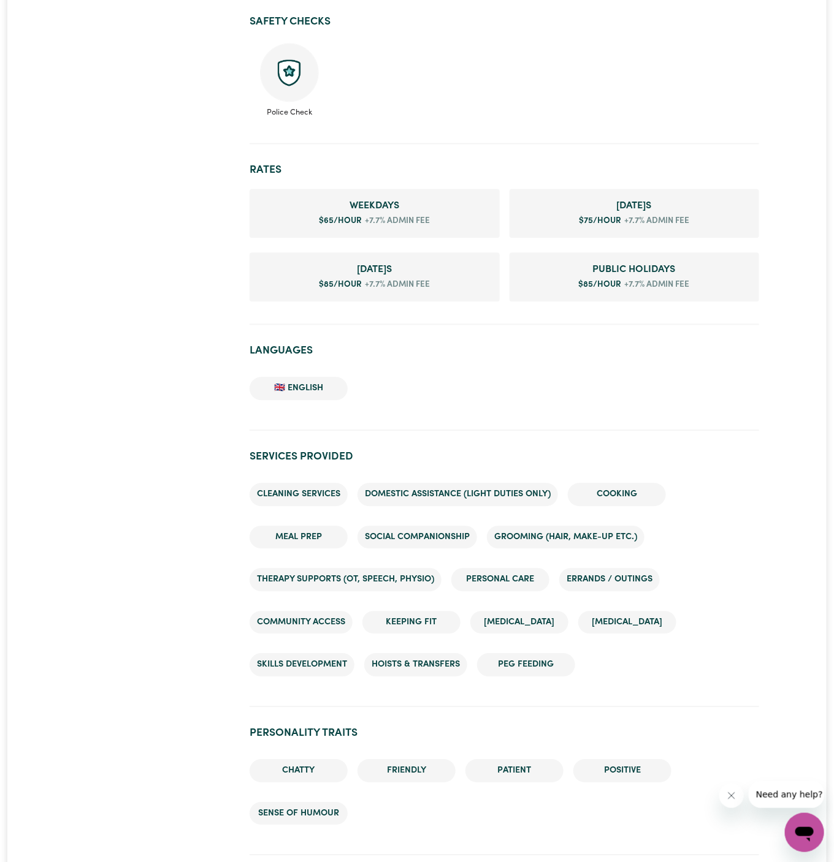
scroll to position [839, 0]
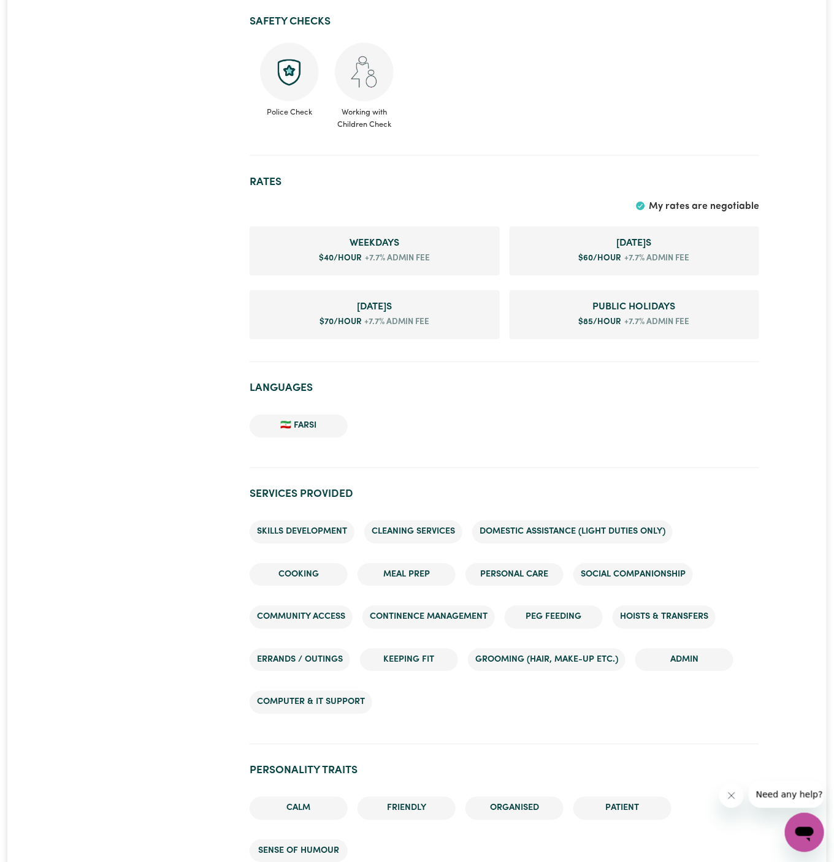
scroll to position [637, 0]
